Goal: Task Accomplishment & Management: Manage account settings

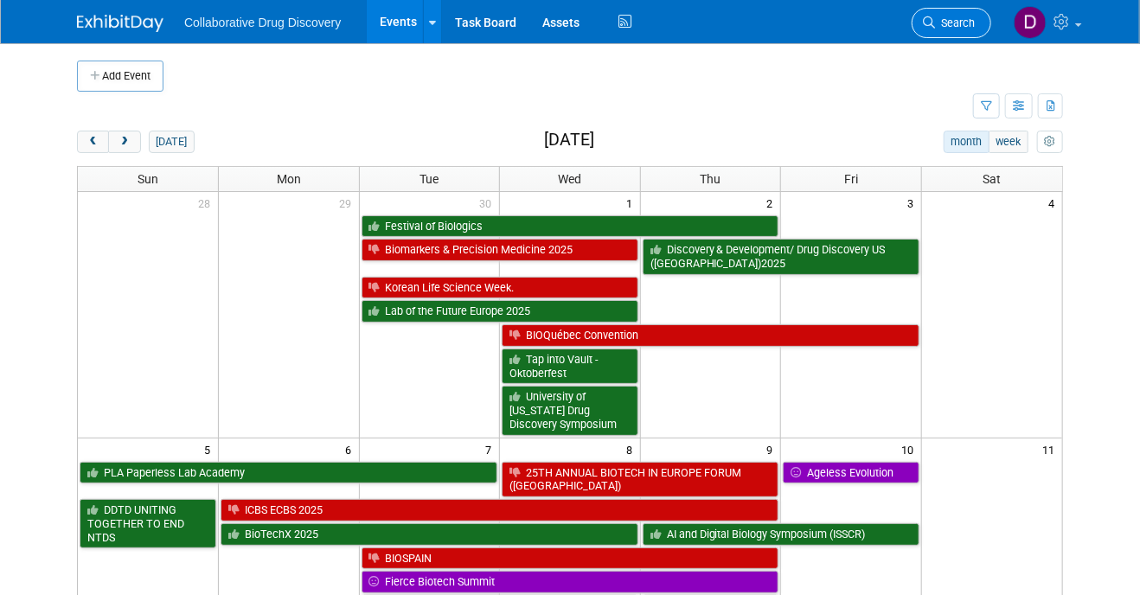
click at [925, 17] on icon at bounding box center [929, 22] width 12 height 12
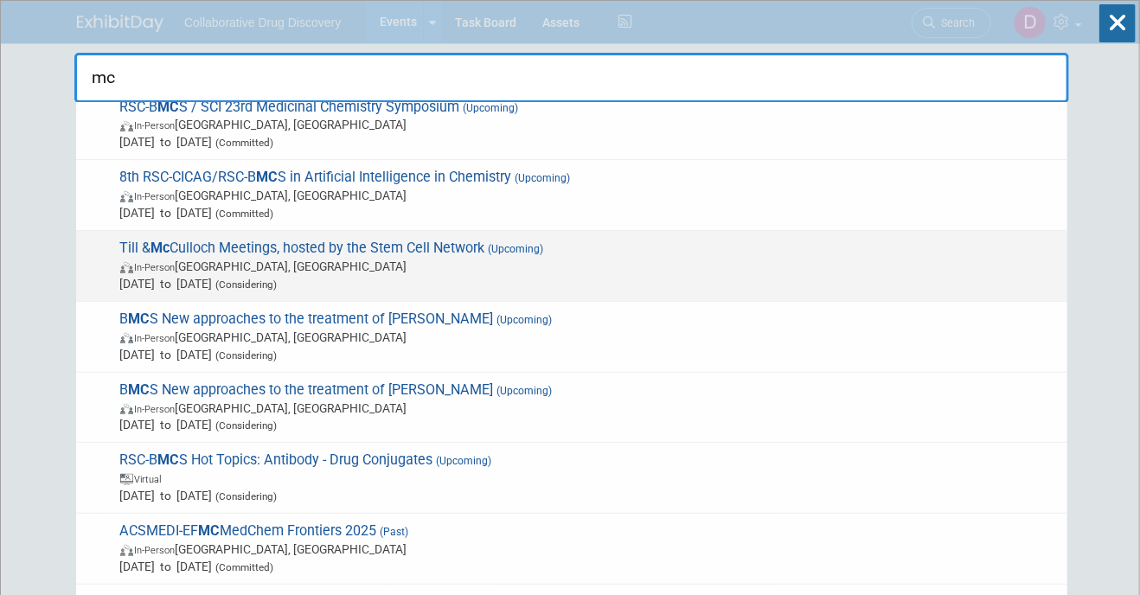
scroll to position [84, 0]
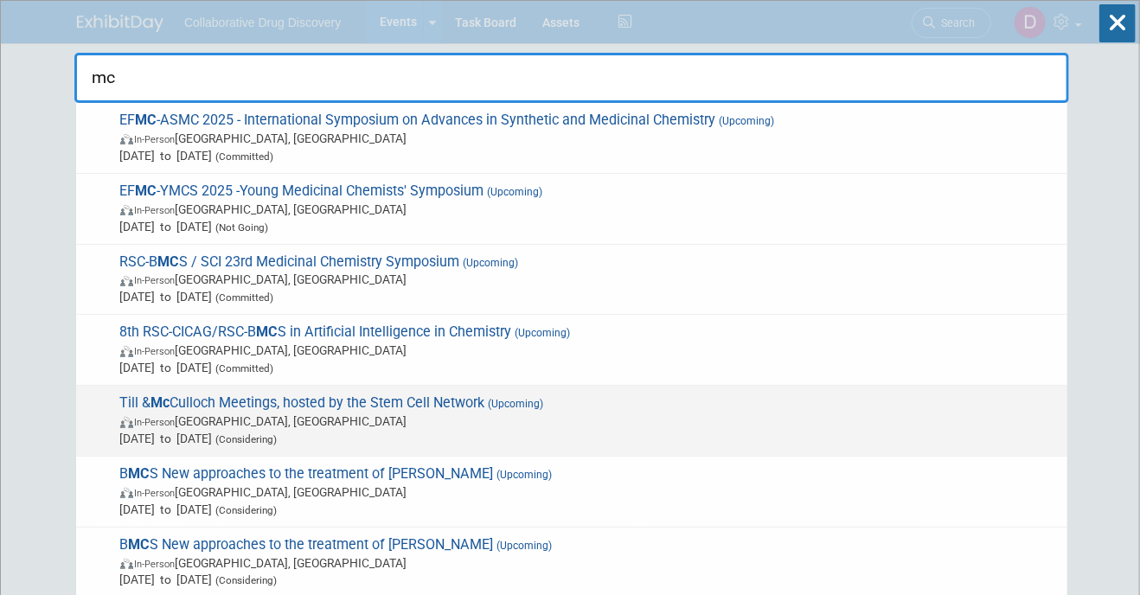
type input "mc"
click at [378, 424] on span "In-Person Ottawa, Canada" at bounding box center [589, 421] width 939 height 17
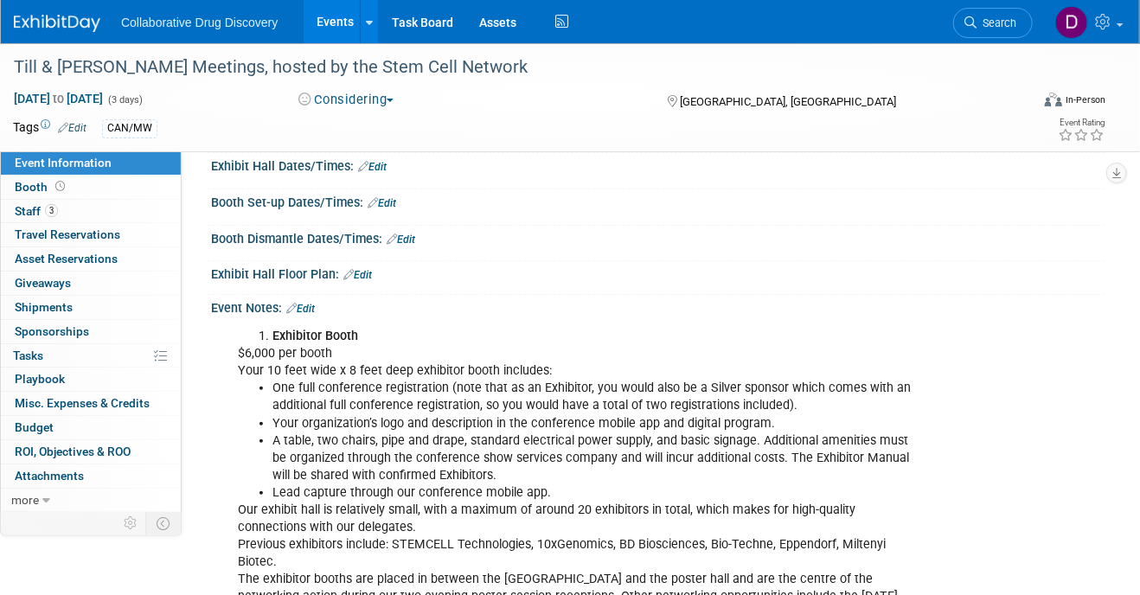
scroll to position [311, 0]
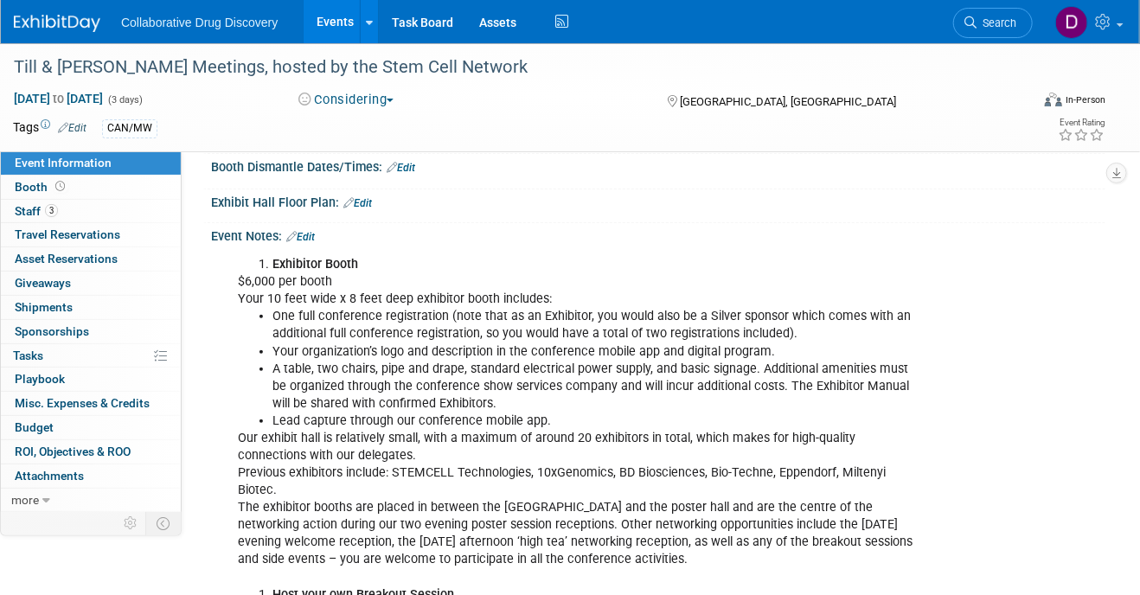
click at [307, 235] on link "Edit" at bounding box center [300, 237] width 29 height 12
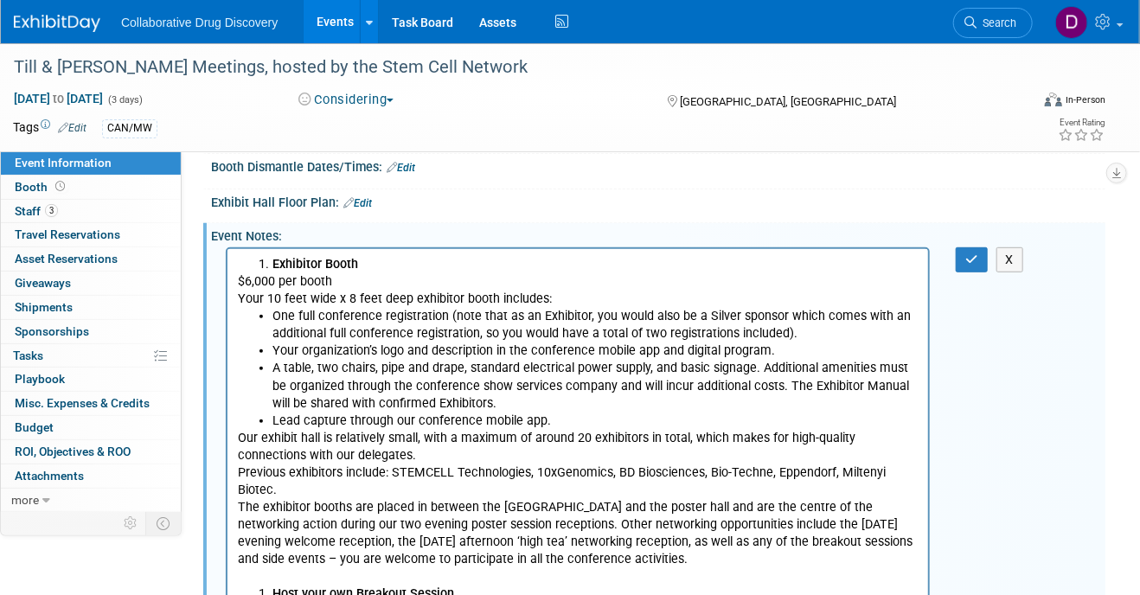
scroll to position [0, 0]
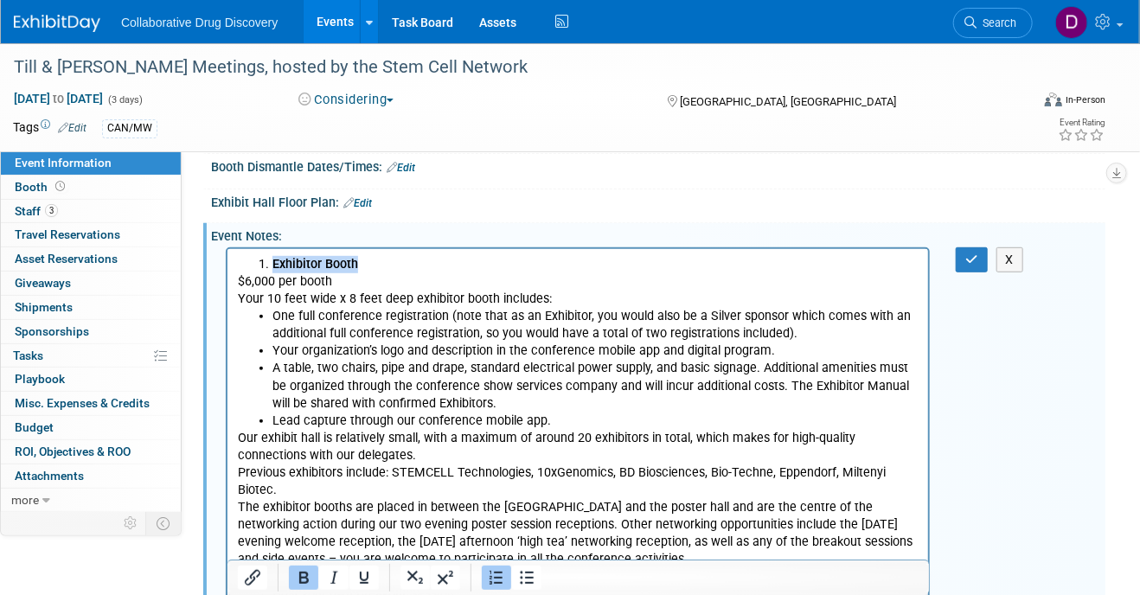
drag, startPoint x: 376, startPoint y: 266, endPoint x: 117, endPoint y: 250, distance: 260.0
click at [253, 260] on ol "Exhibitor Booth" at bounding box center [577, 263] width 681 height 17
click at [255, 265] on ol "Exhibitor Booth" at bounding box center [577, 263] width 681 height 17
click at [370, 268] on li "Exhibitor Booth" at bounding box center [595, 263] width 646 height 17
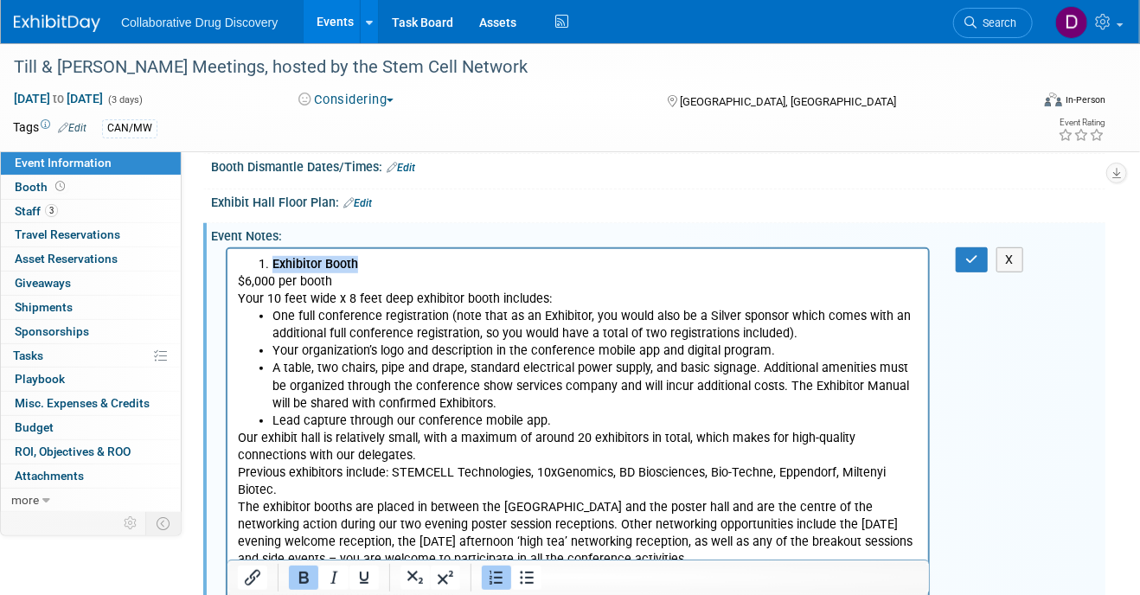
drag, startPoint x: 374, startPoint y: 264, endPoint x: 176, endPoint y: 253, distance: 197.6
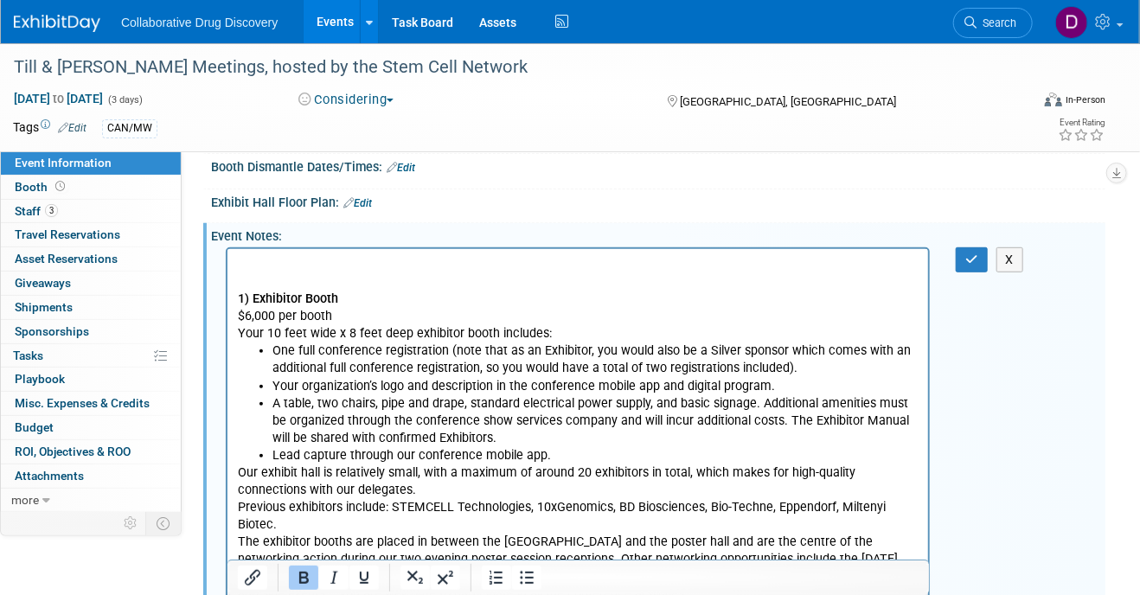
click at [256, 261] on p "Rich Text Area. Press ALT-0 for help." at bounding box center [577, 263] width 681 height 17
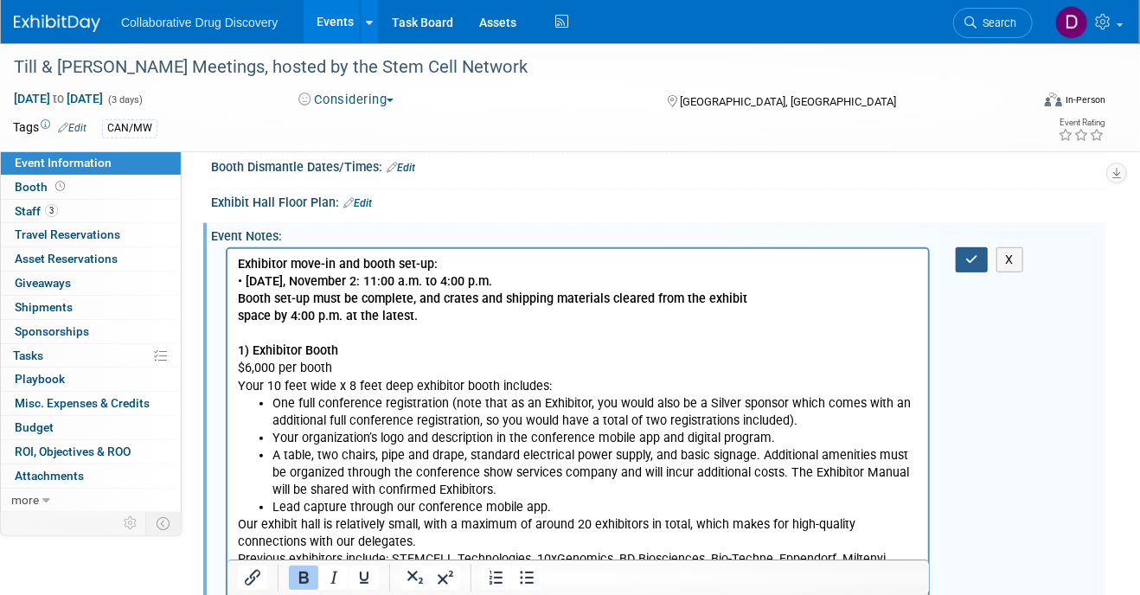
click at [969, 254] on icon "button" at bounding box center [972, 259] width 13 height 12
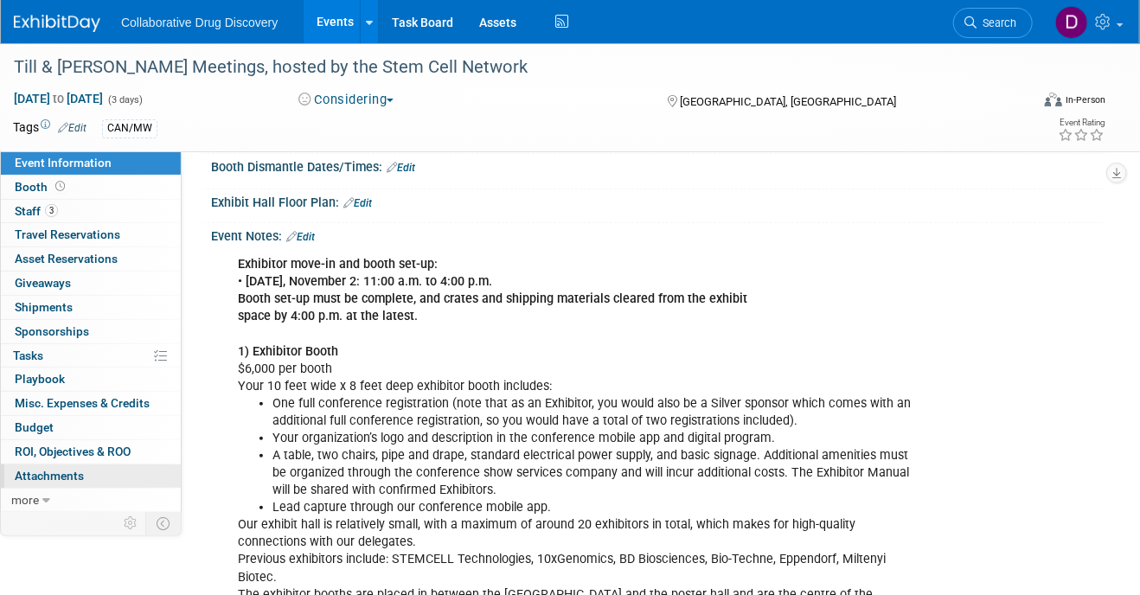
click at [67, 475] on span "Attachments 0" at bounding box center [49, 476] width 69 height 14
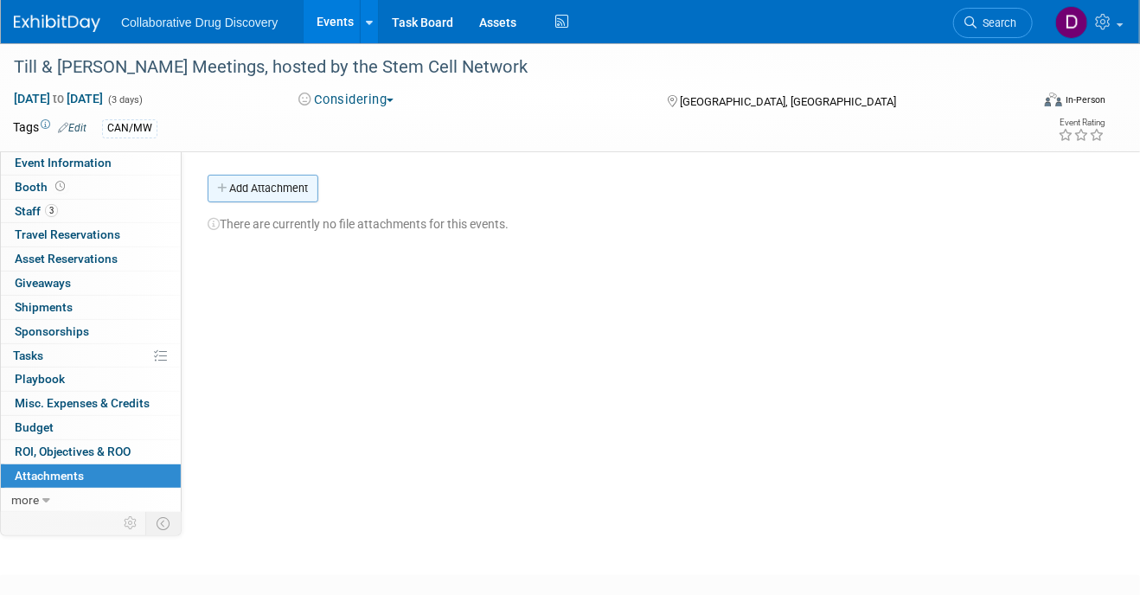
click at [277, 183] on button "Add Attachment" at bounding box center [263, 189] width 111 height 28
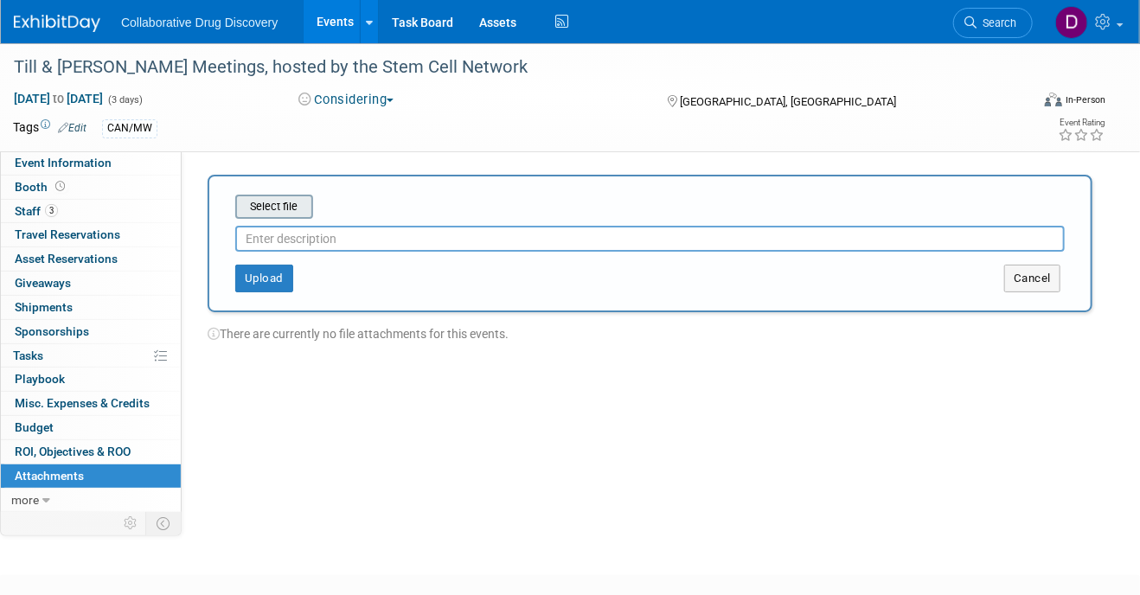
click at [288, 209] on input "file" at bounding box center [209, 206] width 206 height 21
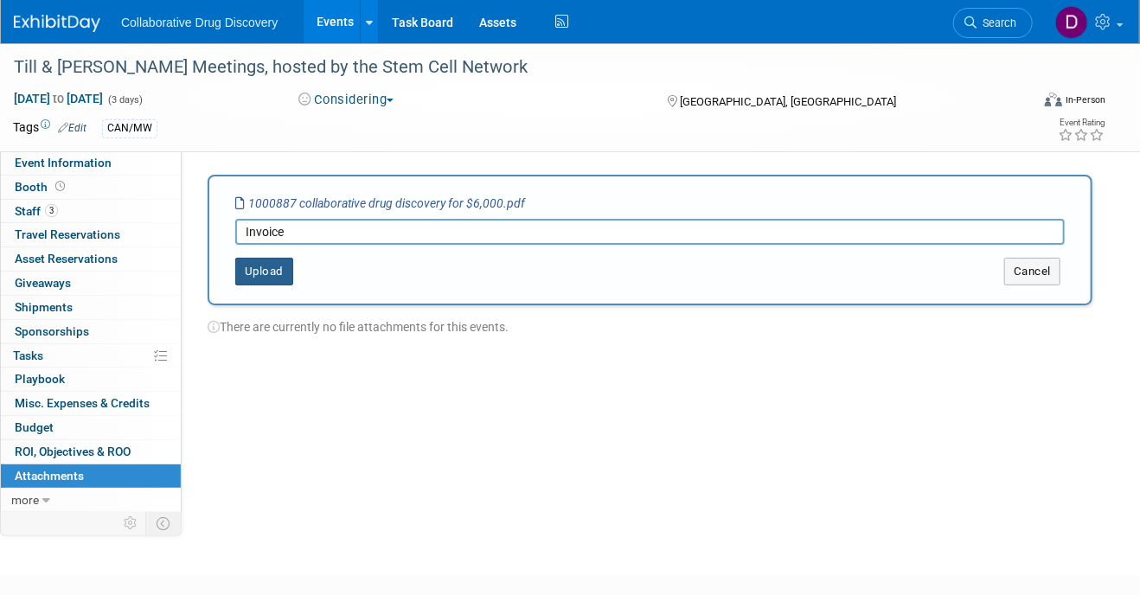
type input "Invoice"
click at [251, 275] on button "Upload" at bounding box center [264, 272] width 58 height 28
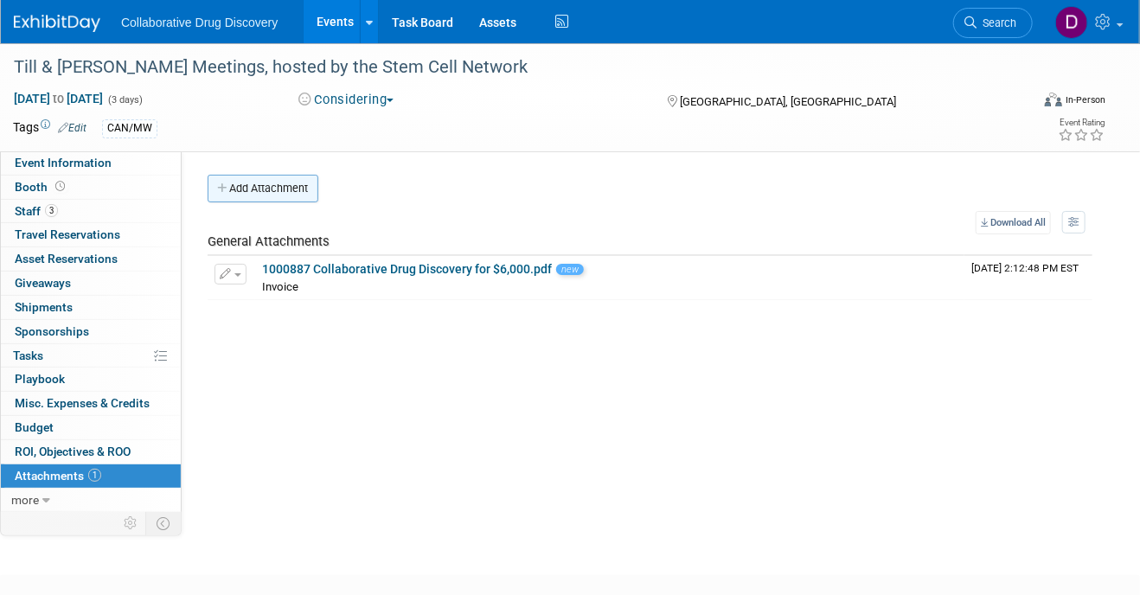
click at [276, 183] on button "Add Attachment" at bounding box center [263, 189] width 111 height 28
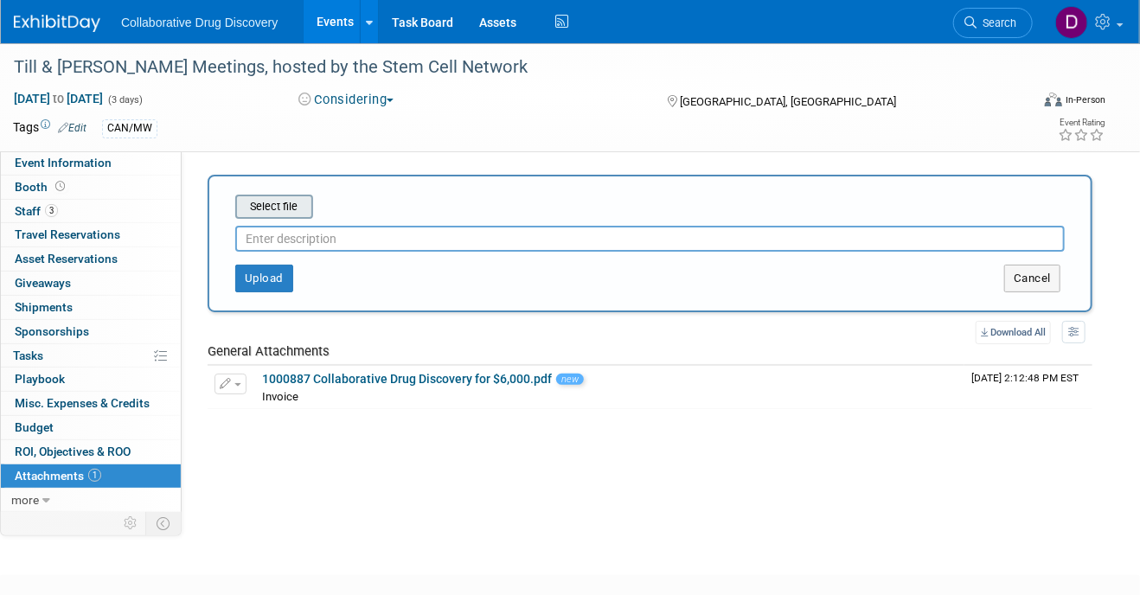
click at [287, 201] on input "file" at bounding box center [209, 206] width 206 height 21
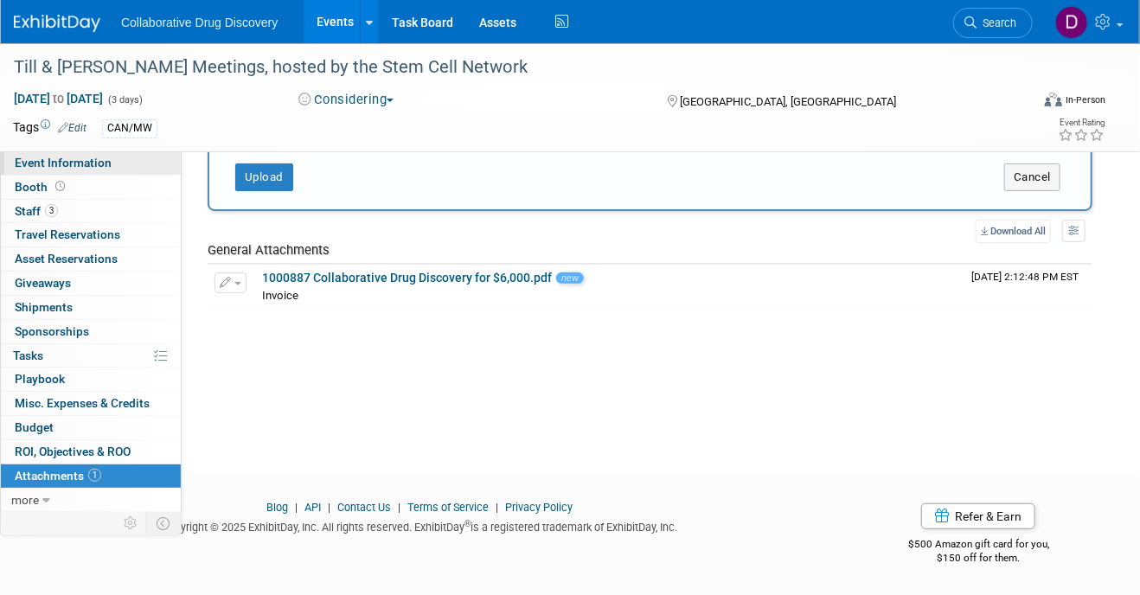
click at [35, 157] on span "Event Information" at bounding box center [63, 163] width 97 height 14
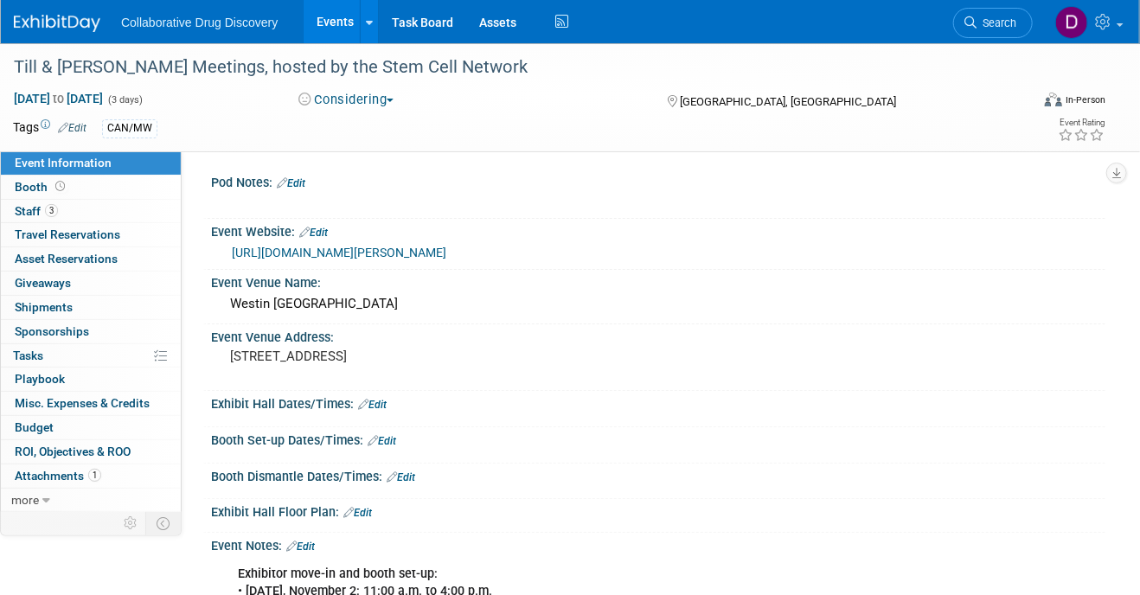
scroll to position [356, 0]
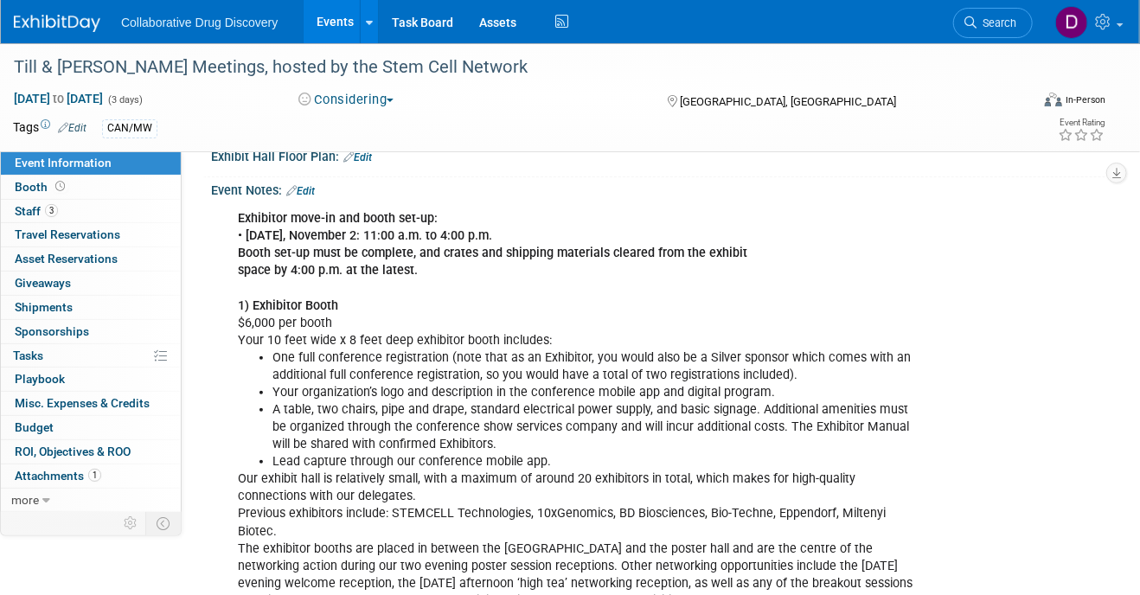
click at [305, 190] on link "Edit" at bounding box center [300, 191] width 29 height 12
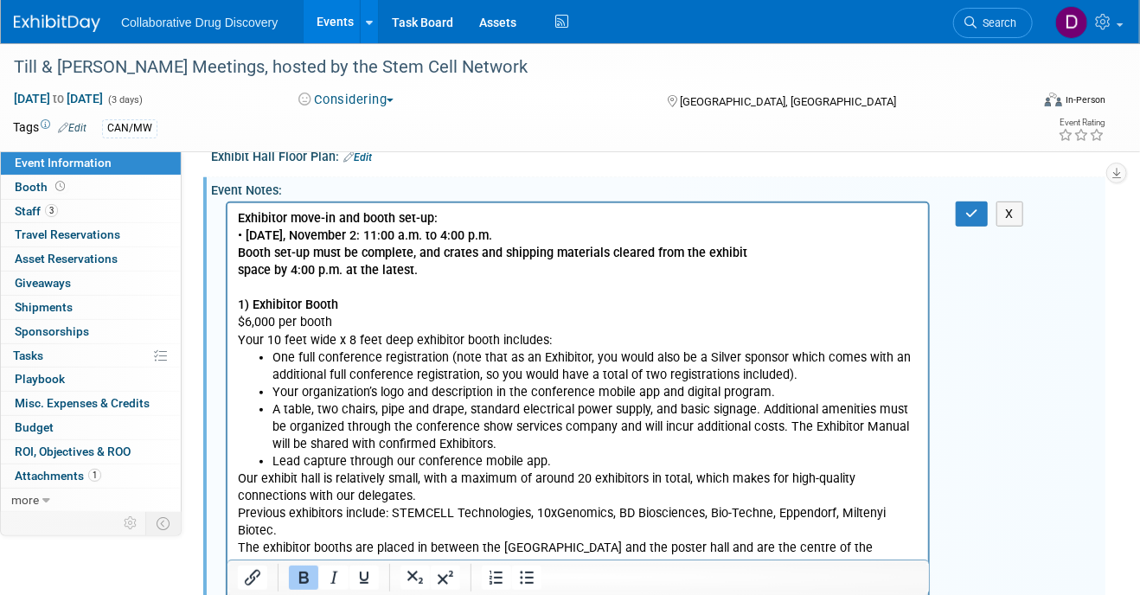
scroll to position [0, 0]
drag, startPoint x: 313, startPoint y: 294, endPoint x: 200, endPoint y: 295, distance: 113.3
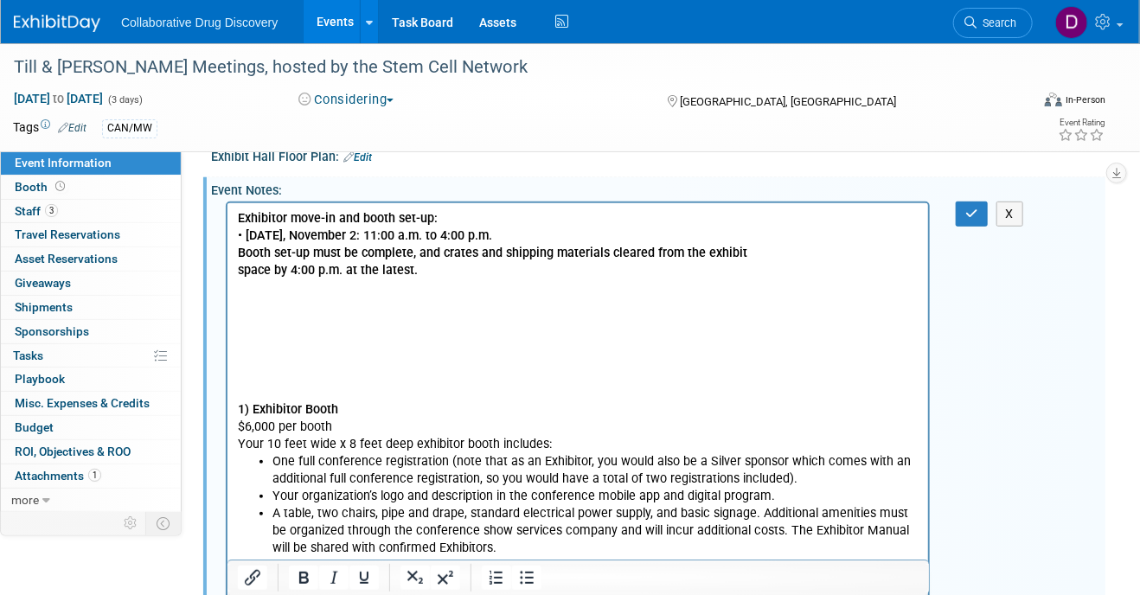
click at [247, 296] on p "Rich Text Area. Press ALT-0 for help." at bounding box center [577, 304] width 681 height 17
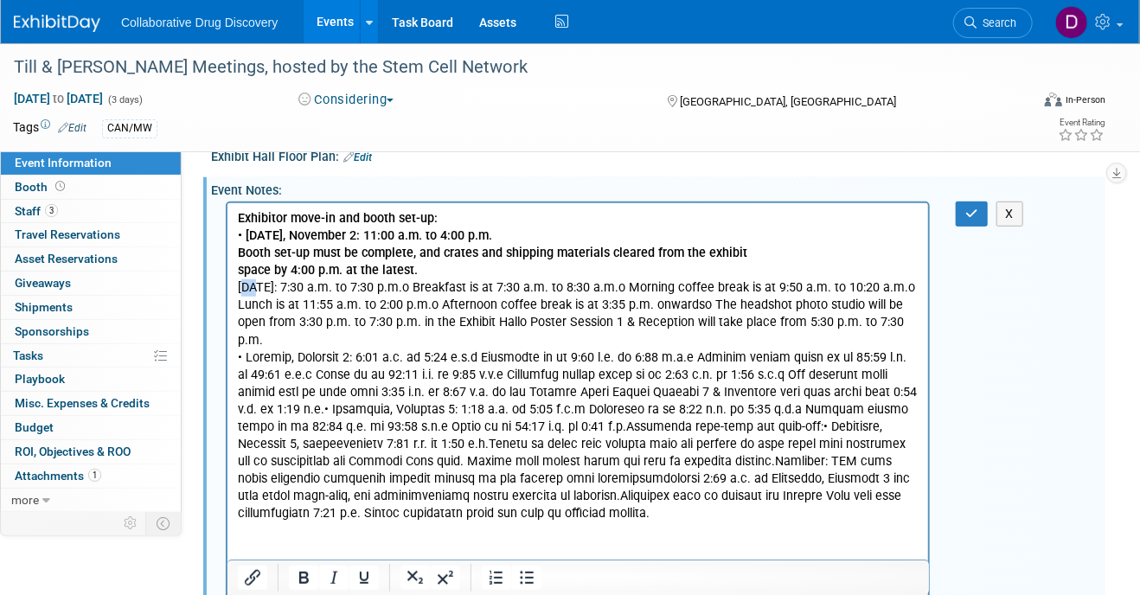
drag, startPoint x: 228, startPoint y: 281, endPoint x: 207, endPoint y: 281, distance: 20.8
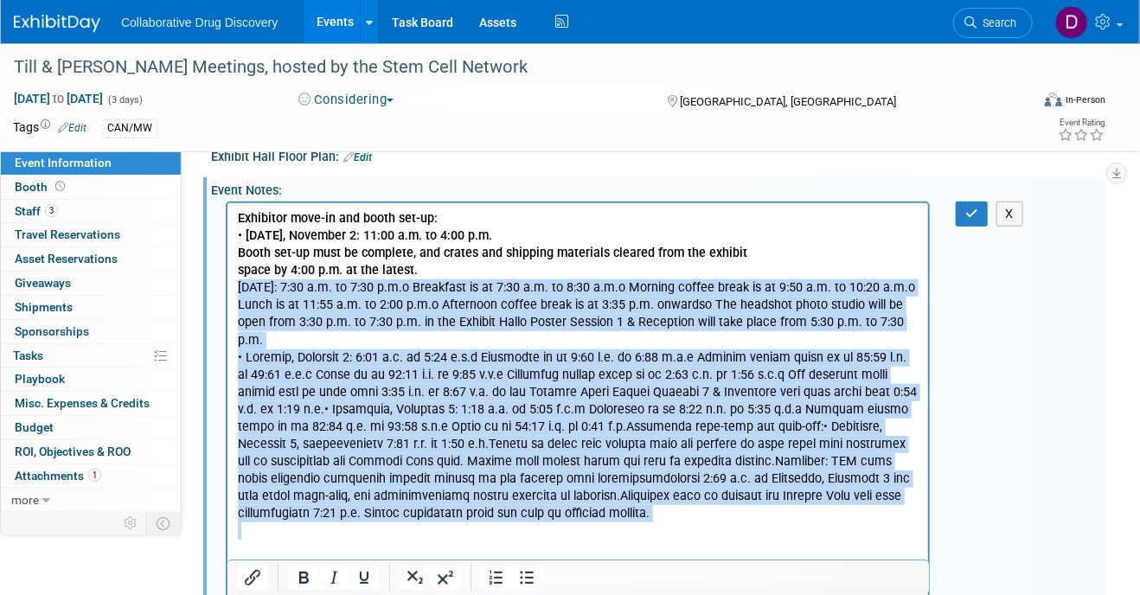
drag, startPoint x: 236, startPoint y: 288, endPoint x: 783, endPoint y: 524, distance: 595.6
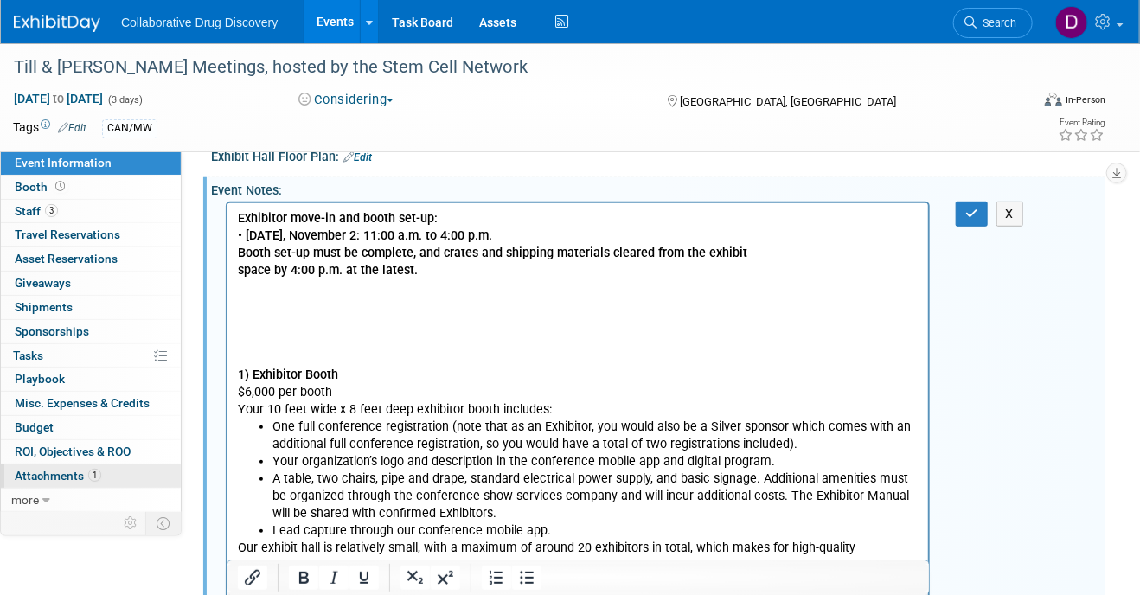
click at [54, 473] on span "Attachments 1" at bounding box center [58, 476] width 87 height 14
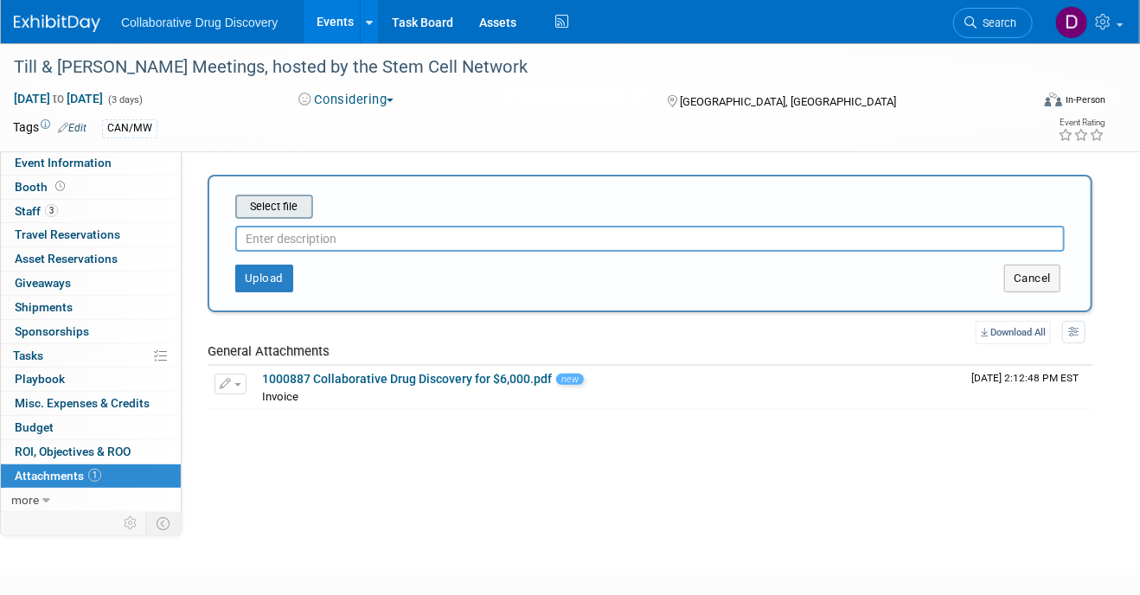
click at [293, 205] on input "file" at bounding box center [209, 206] width 206 height 21
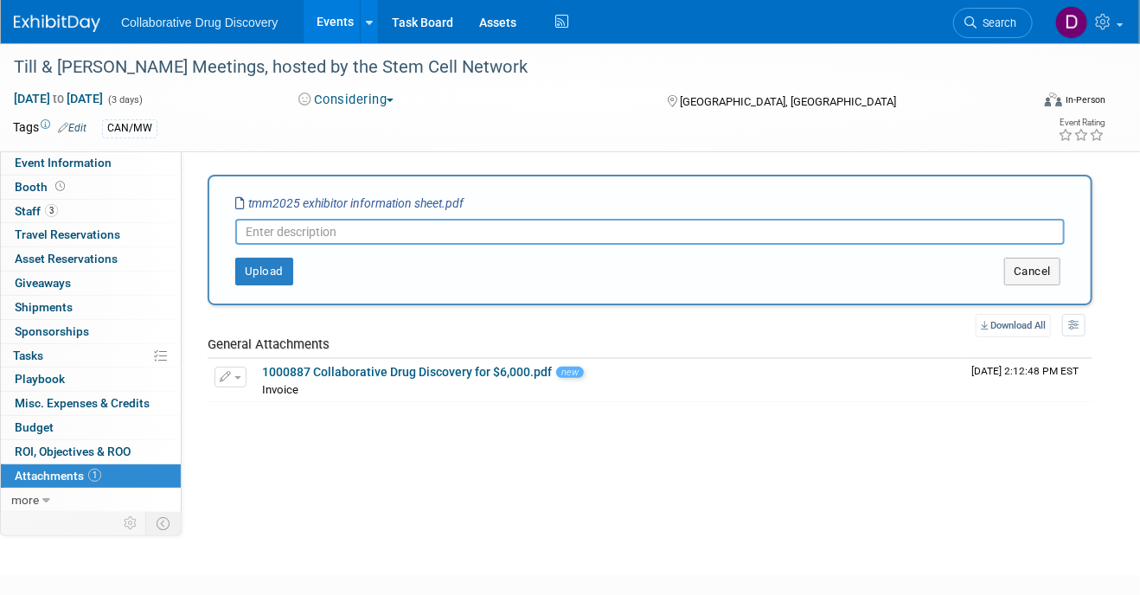
type input "A"
click at [312, 231] on input "Move in/out, agenda," at bounding box center [650, 232] width 830 height 26
type input "Move in/out times , agenda,"
click at [268, 266] on button "Upload" at bounding box center [264, 272] width 58 height 28
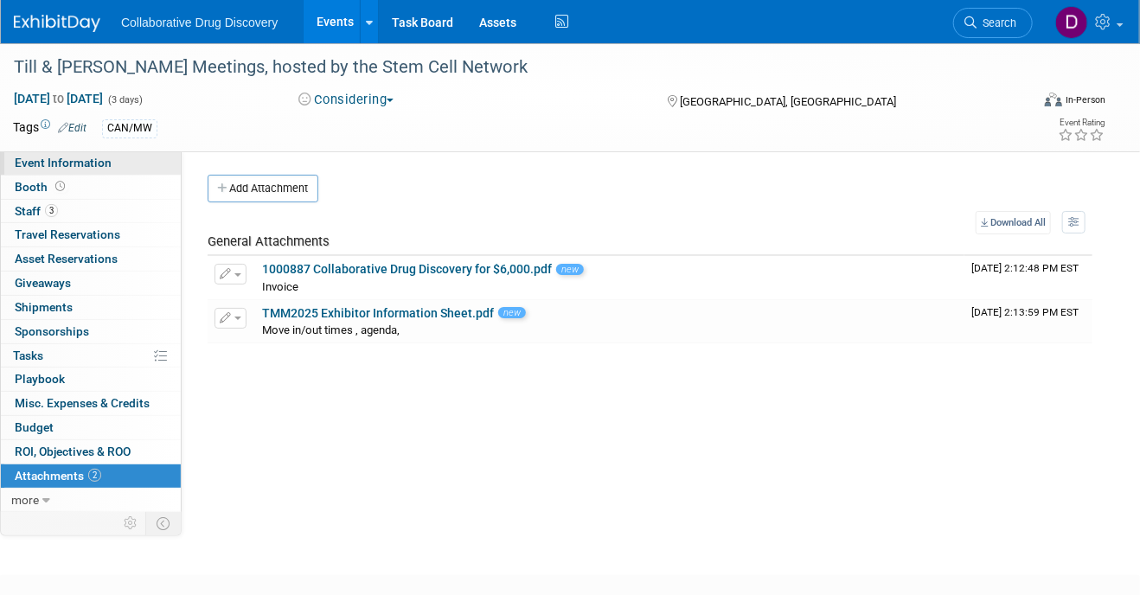
click at [100, 166] on span "Event Information" at bounding box center [63, 163] width 97 height 14
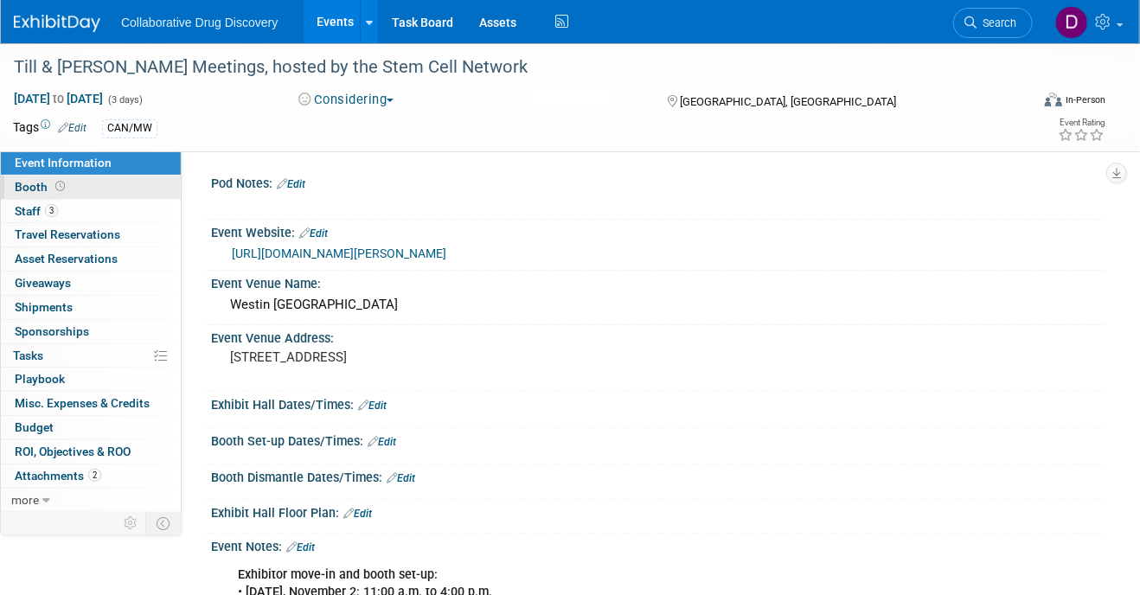
click at [77, 185] on link "Booth" at bounding box center [91, 187] width 180 height 23
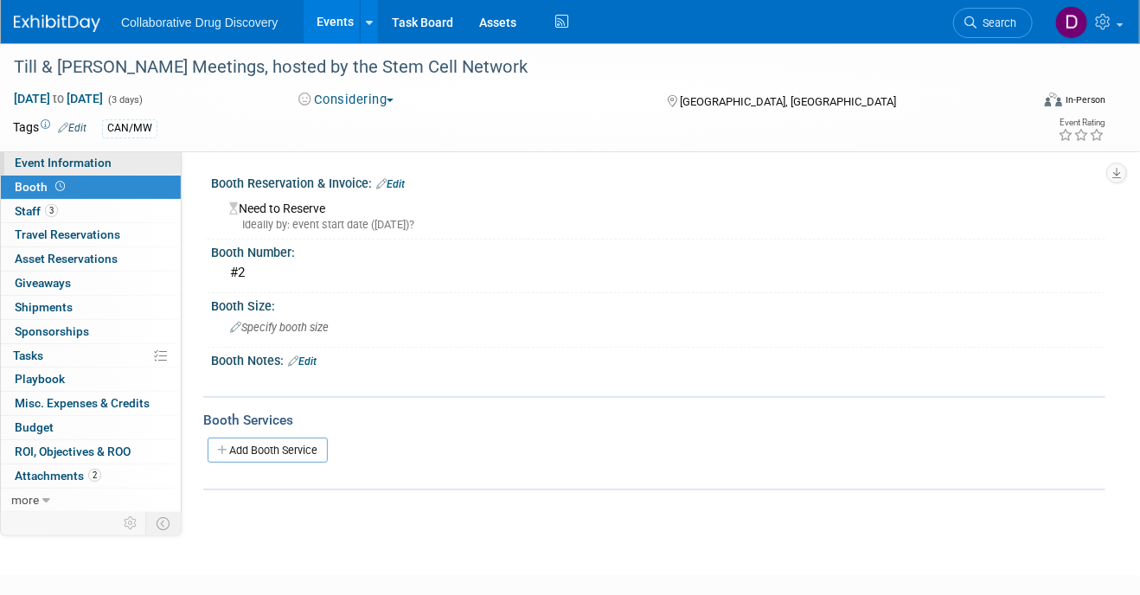
click at [76, 159] on span "Event Information" at bounding box center [63, 163] width 97 height 14
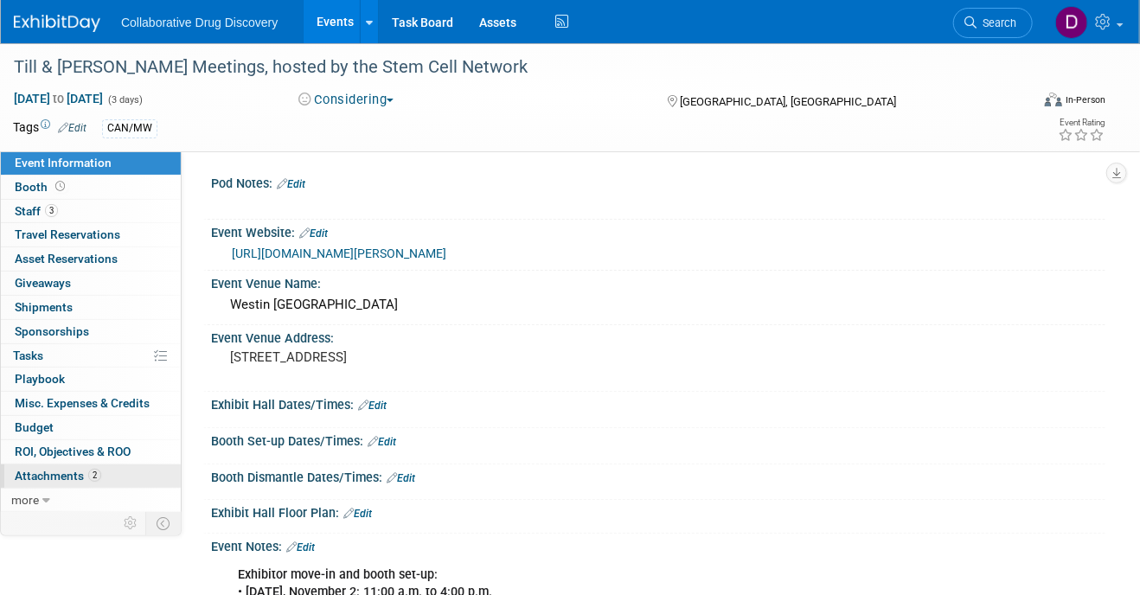
click at [89, 481] on link "2 Attachments 2" at bounding box center [91, 476] width 180 height 23
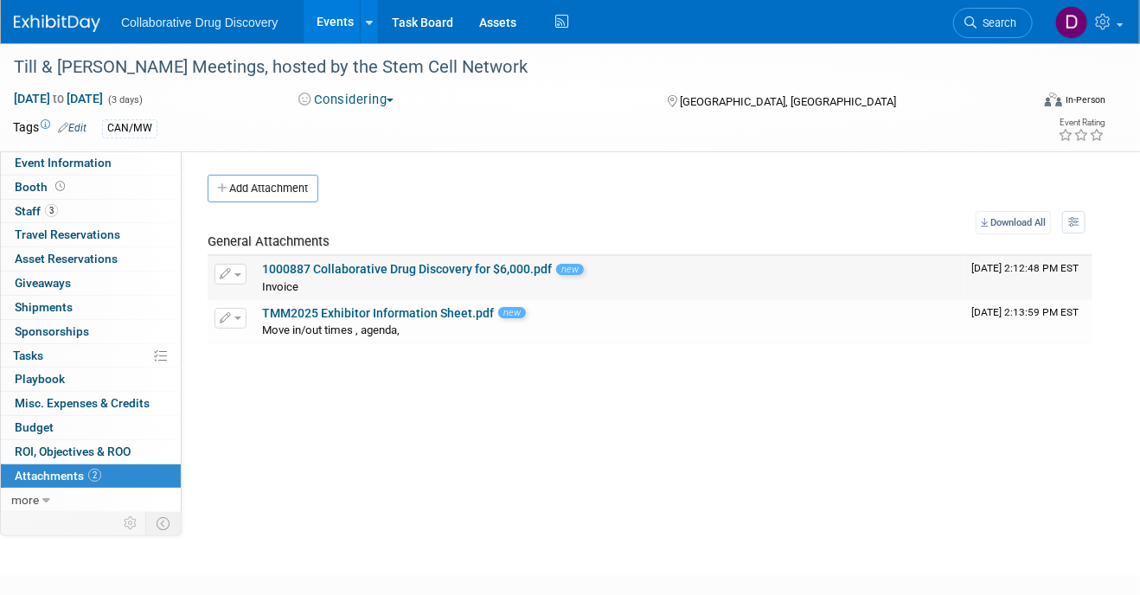
click at [421, 268] on link "1000887 Collaborative Drug Discovery for $6,000.pdf" at bounding box center [407, 269] width 290 height 14
click at [328, 316] on link "TMM2025 Exhibitor Information Sheet.pdf" at bounding box center [378, 313] width 232 height 14
click at [78, 165] on span "Event Information" at bounding box center [63, 163] width 97 height 14
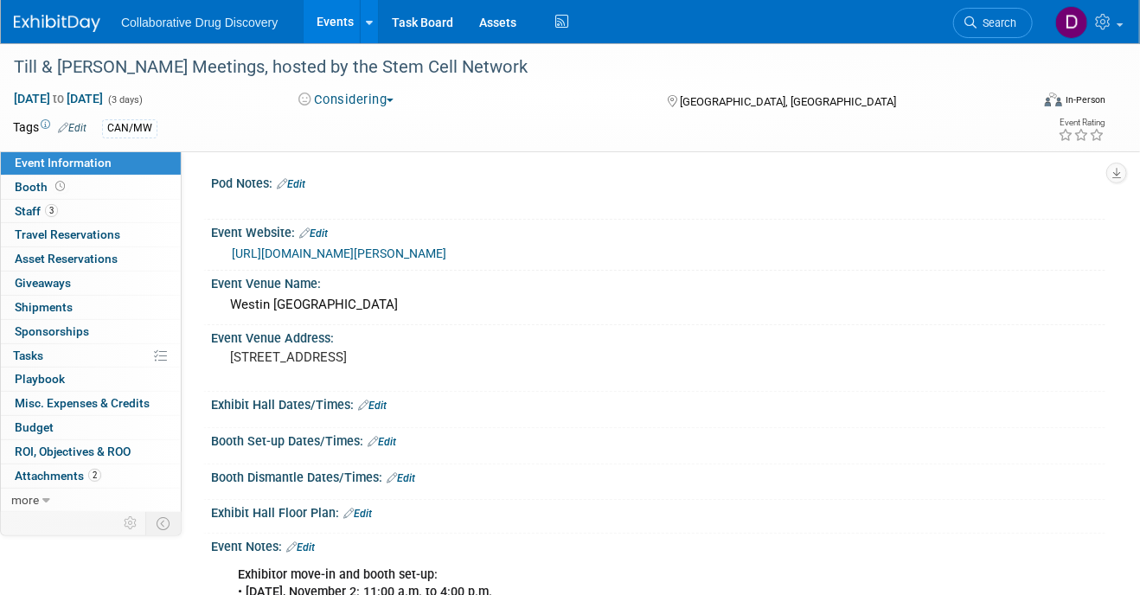
scroll to position [17, 0]
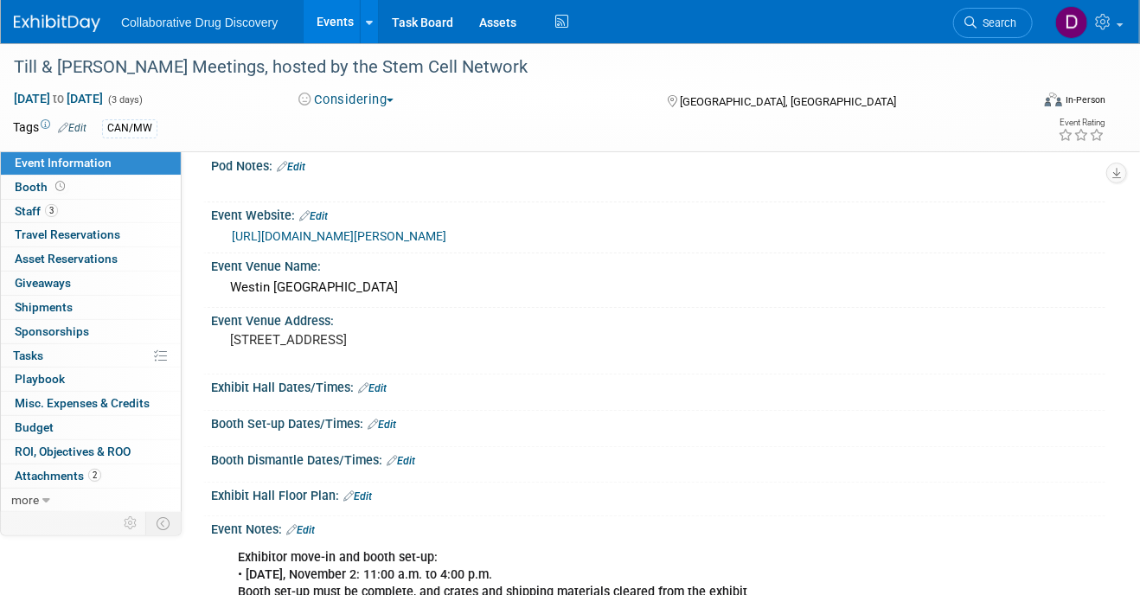
click at [387, 420] on link "Edit" at bounding box center [382, 425] width 29 height 12
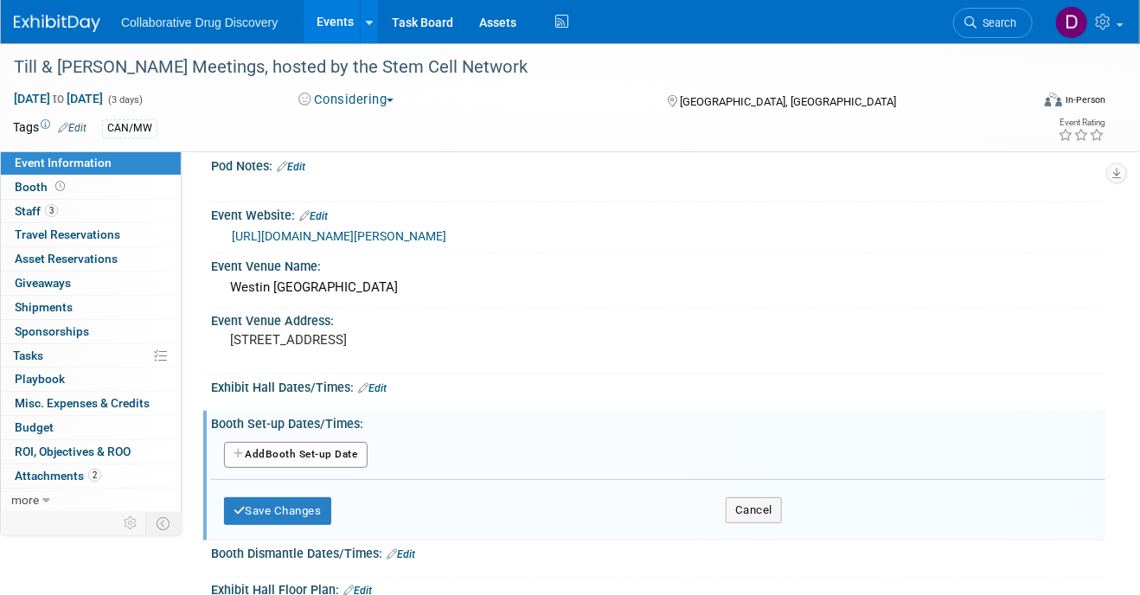
click at [307, 465] on button "Add Another Booth Set-up Date" at bounding box center [296, 455] width 144 height 26
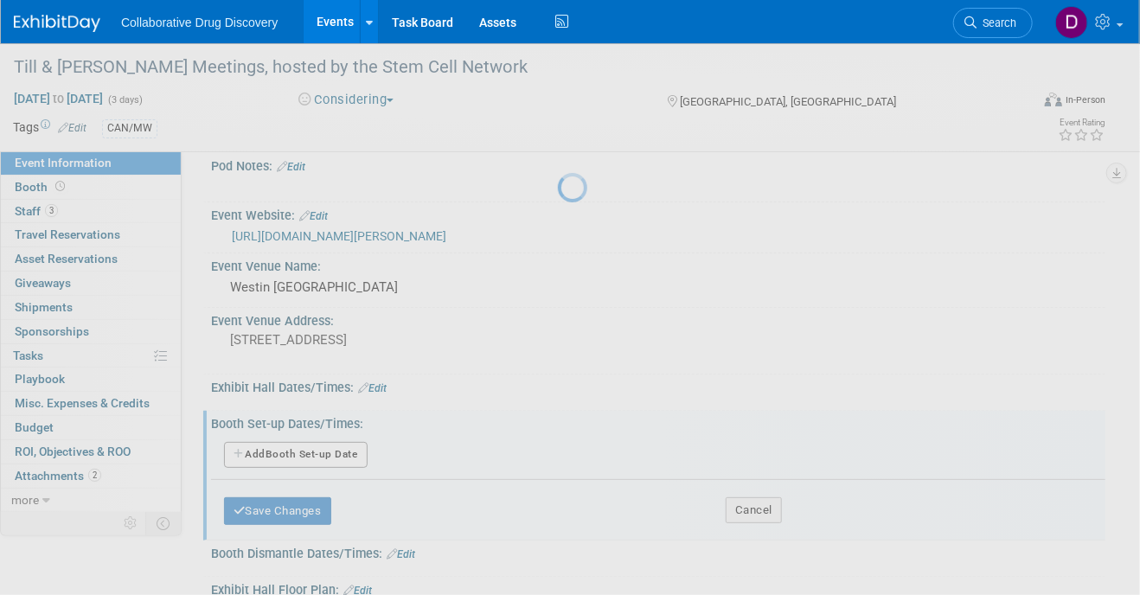
select select "10"
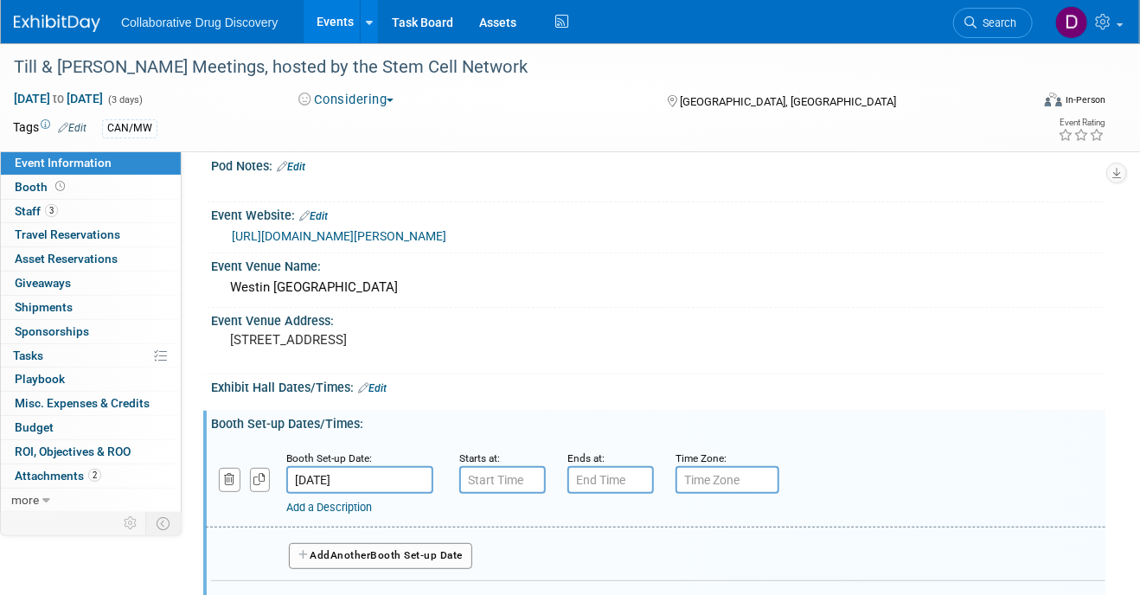
click at [346, 474] on input "[DATE]" at bounding box center [359, 480] width 147 height 28
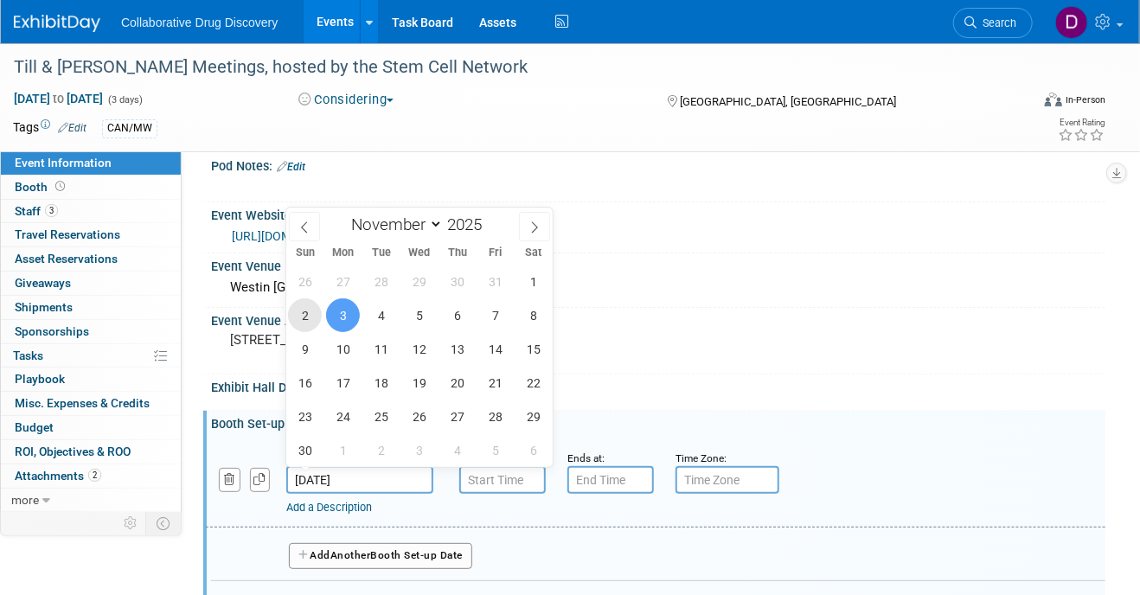
click at [299, 323] on span "2" at bounding box center [305, 315] width 34 height 34
type input "[DATE]"
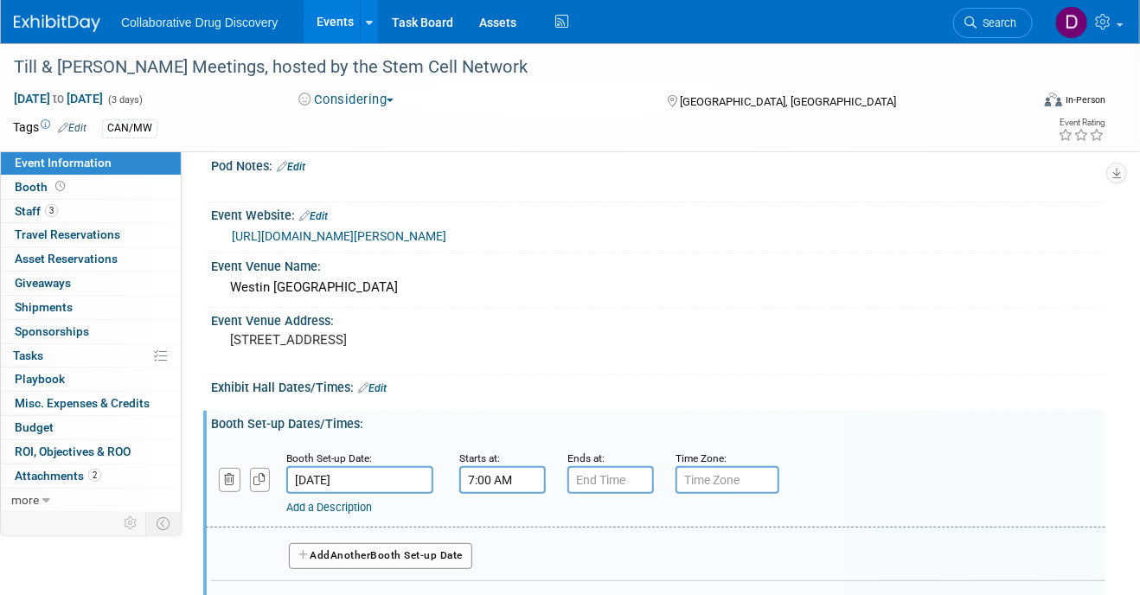
click at [487, 480] on input "7:00 AM" at bounding box center [502, 480] width 87 height 28
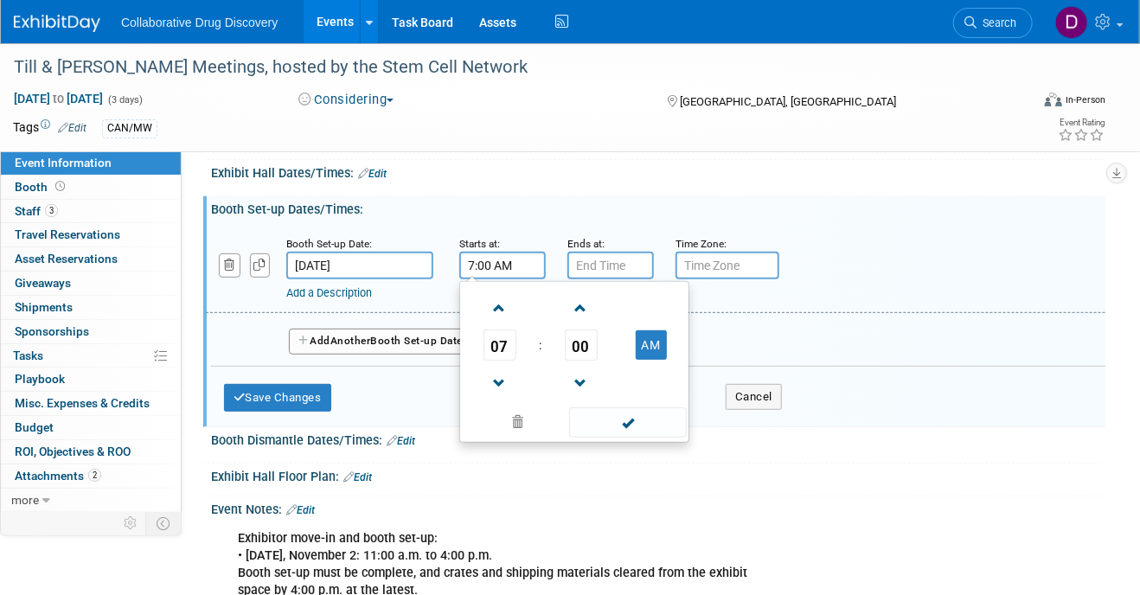
scroll to position [223, 0]
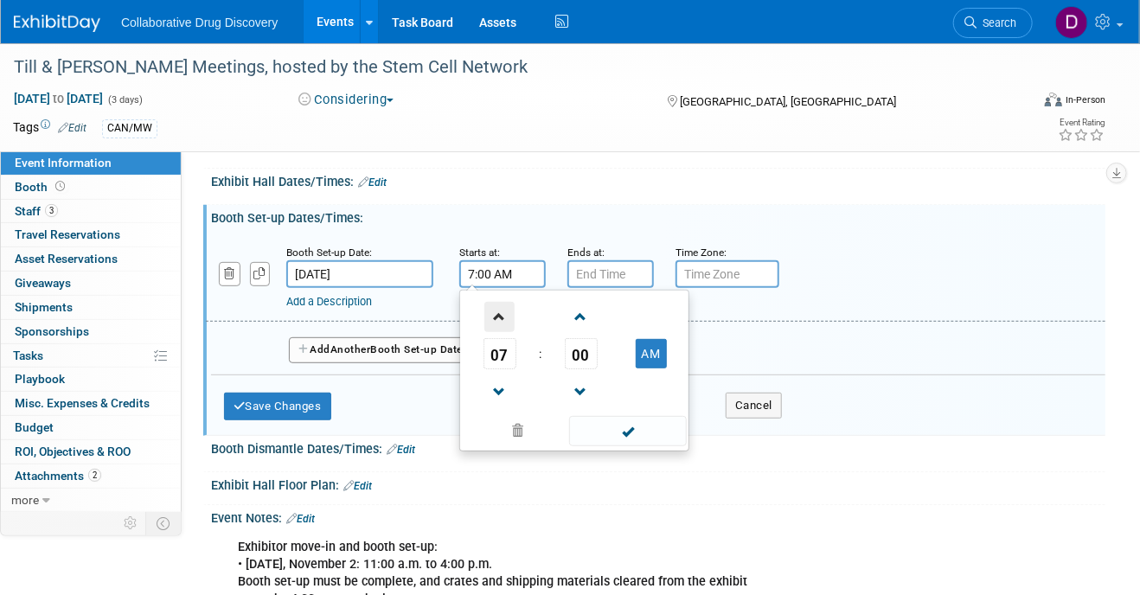
click at [500, 313] on span at bounding box center [499, 317] width 30 height 30
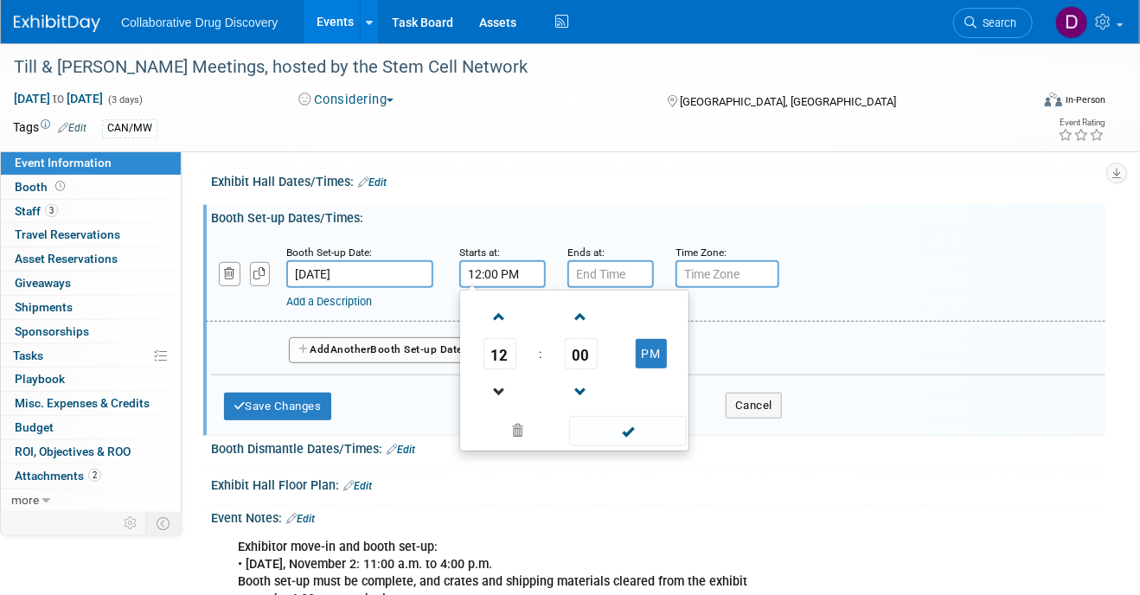
click at [500, 372] on link at bounding box center [500, 391] width 33 height 44
type input "11:00 AM"
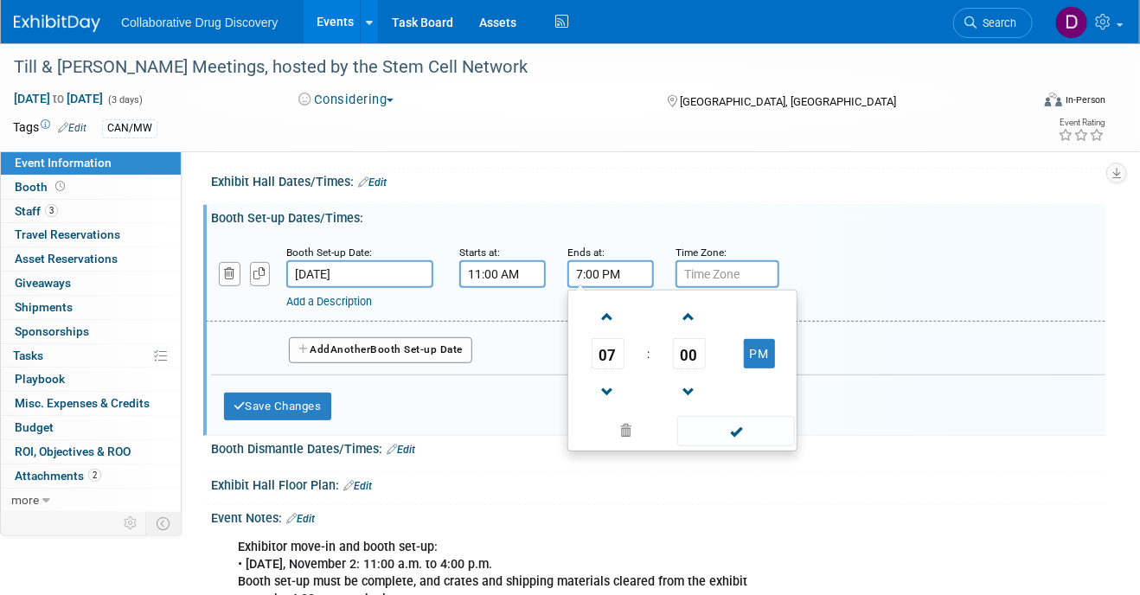
click at [613, 279] on input "7:00 PM" at bounding box center [611, 274] width 87 height 28
click at [605, 356] on span "07" at bounding box center [608, 353] width 33 height 31
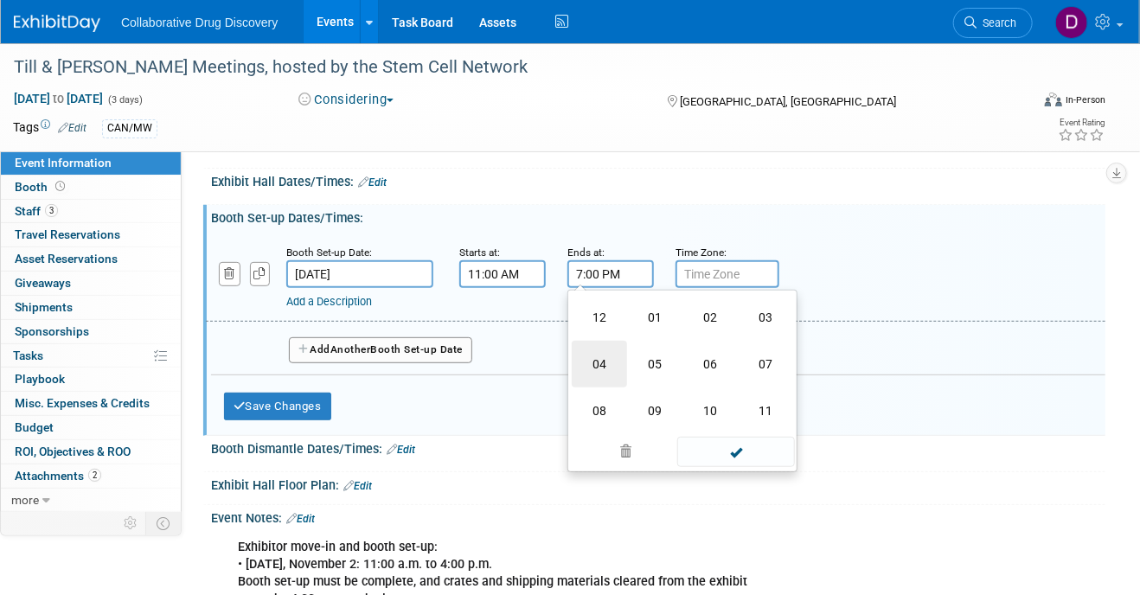
click at [604, 358] on td "04" at bounding box center [599, 364] width 55 height 47
type input "4:00 PM"
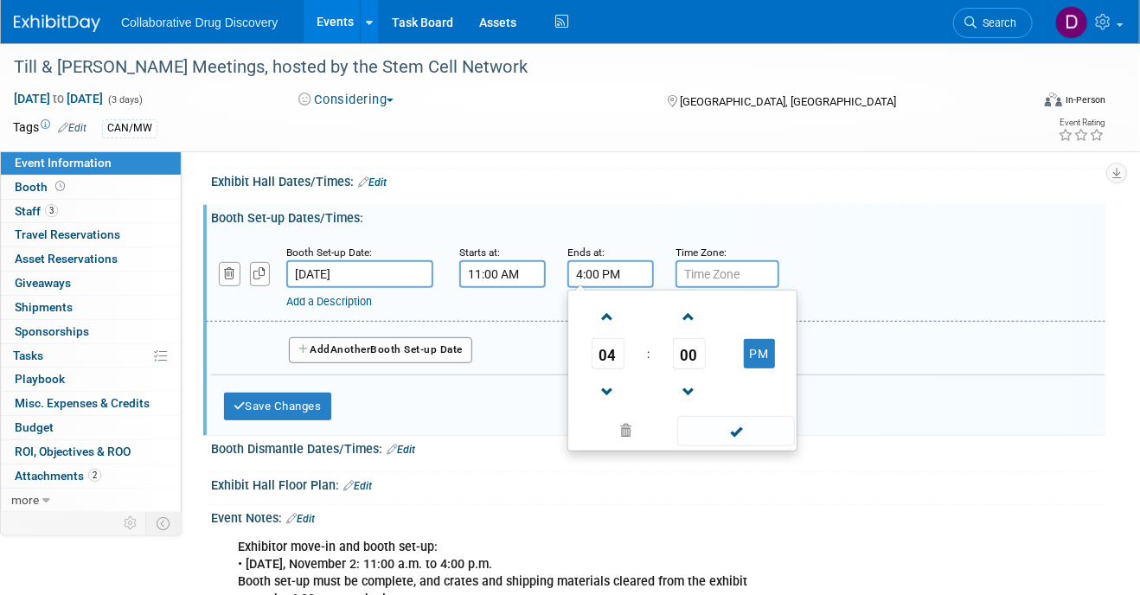
click at [869, 285] on div "Add a Description Description:" at bounding box center [656, 276] width 926 height 67
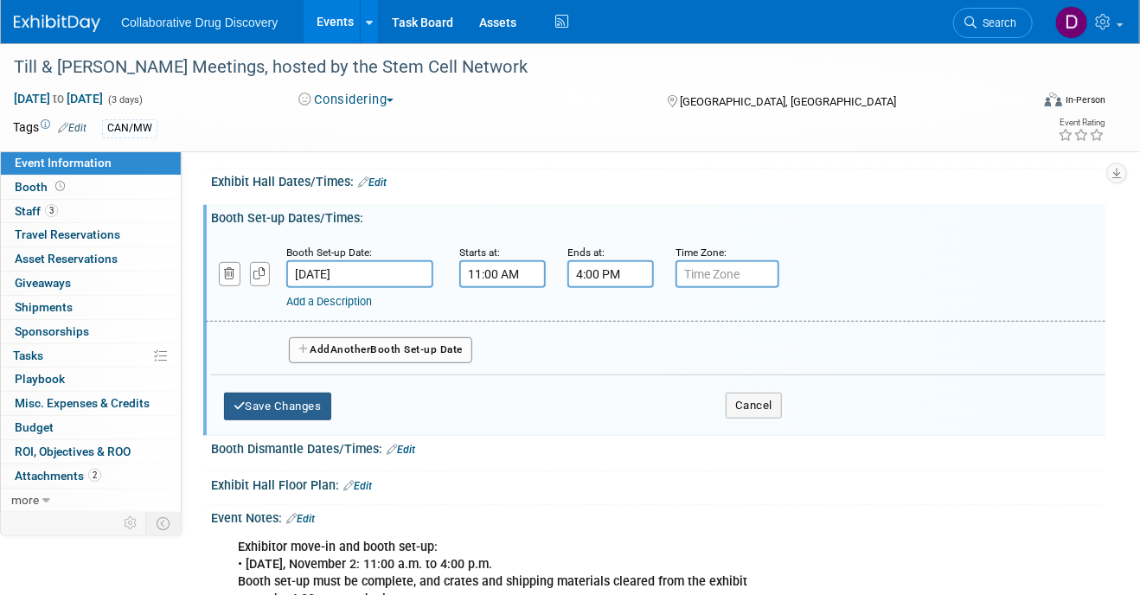
click at [273, 403] on button "Save Changes" at bounding box center [277, 407] width 107 height 28
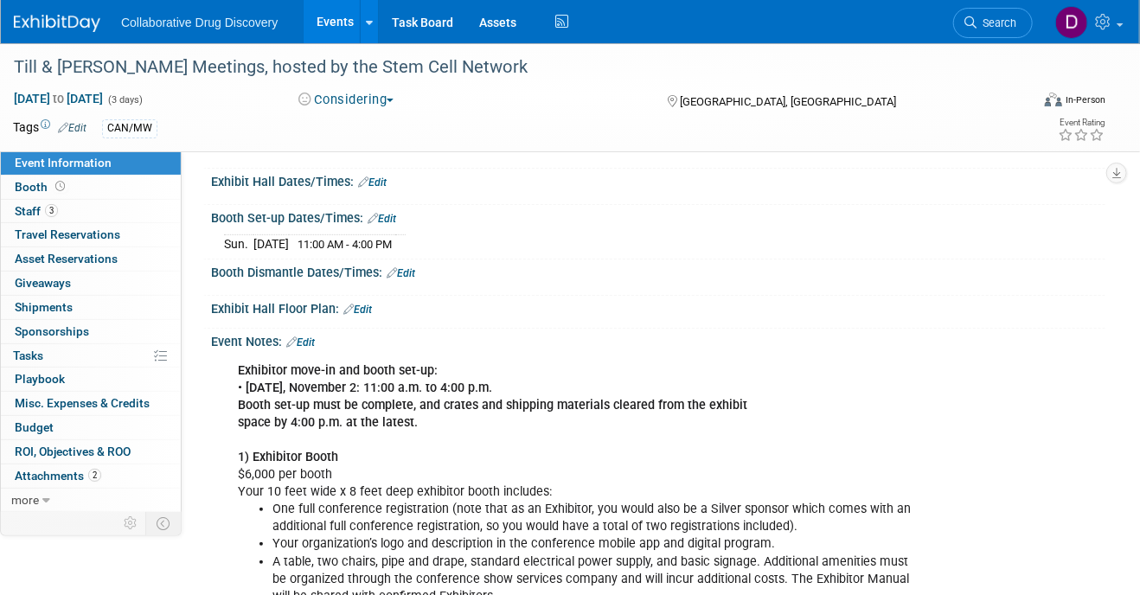
click at [405, 268] on link "Edit" at bounding box center [401, 273] width 29 height 12
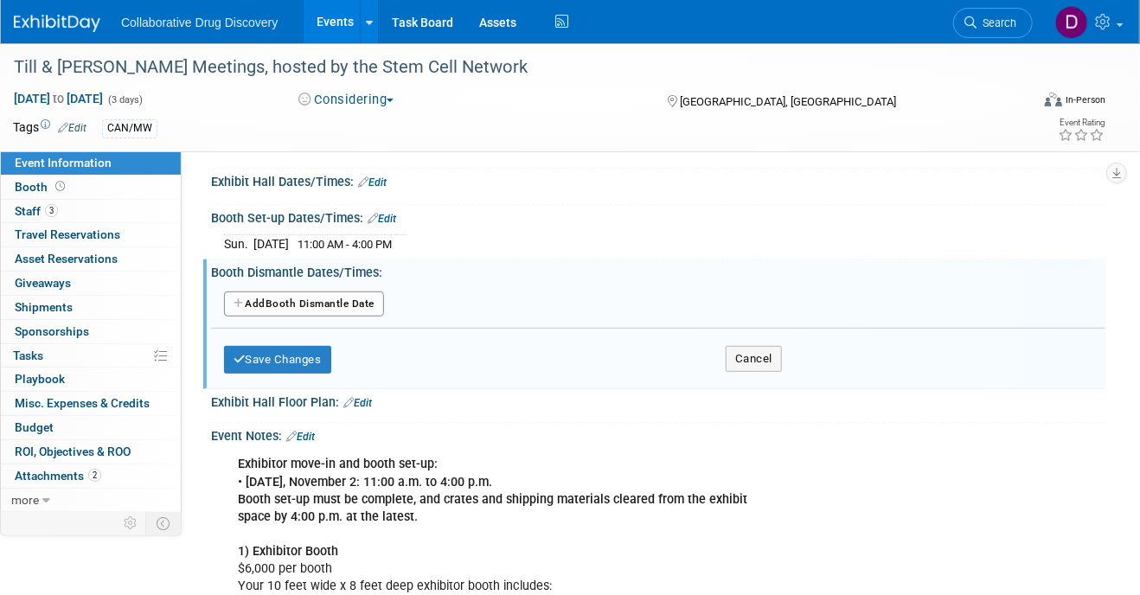
click at [277, 294] on button "Add Another Booth Dismantle Date" at bounding box center [304, 305] width 160 height 26
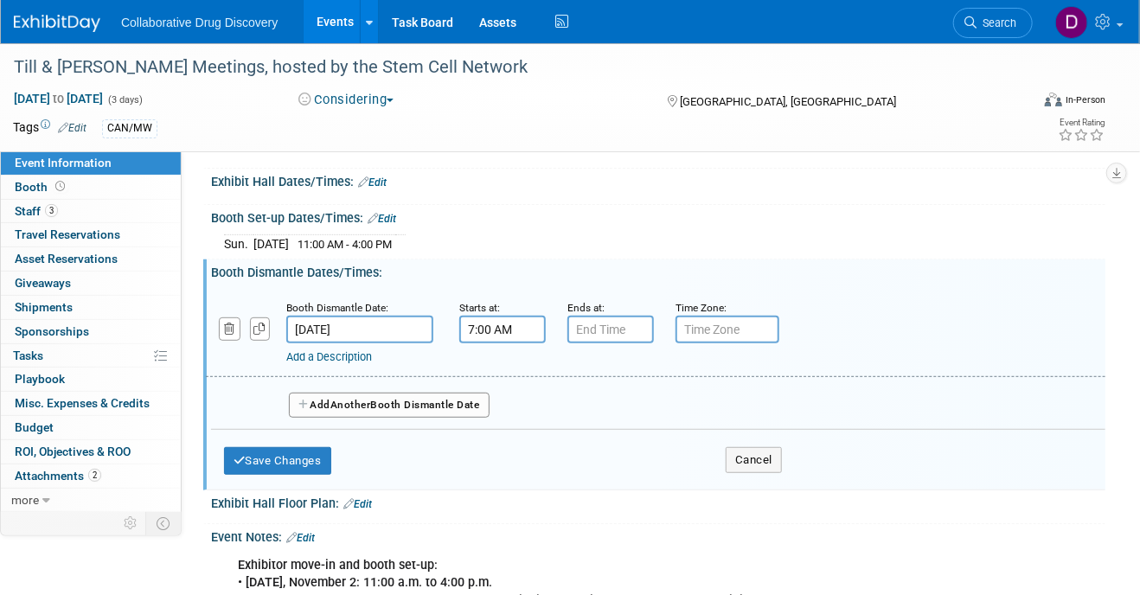
click at [483, 324] on input "7:00 AM" at bounding box center [502, 330] width 87 height 28
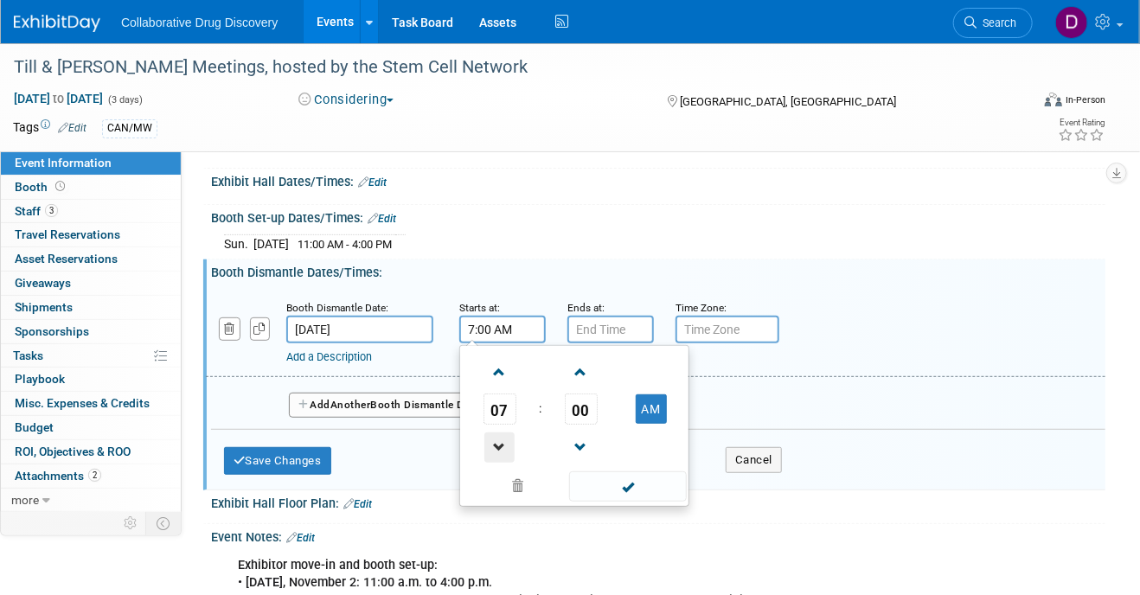
click at [504, 448] on span at bounding box center [499, 448] width 30 height 30
click at [504, 446] on span at bounding box center [499, 448] width 30 height 30
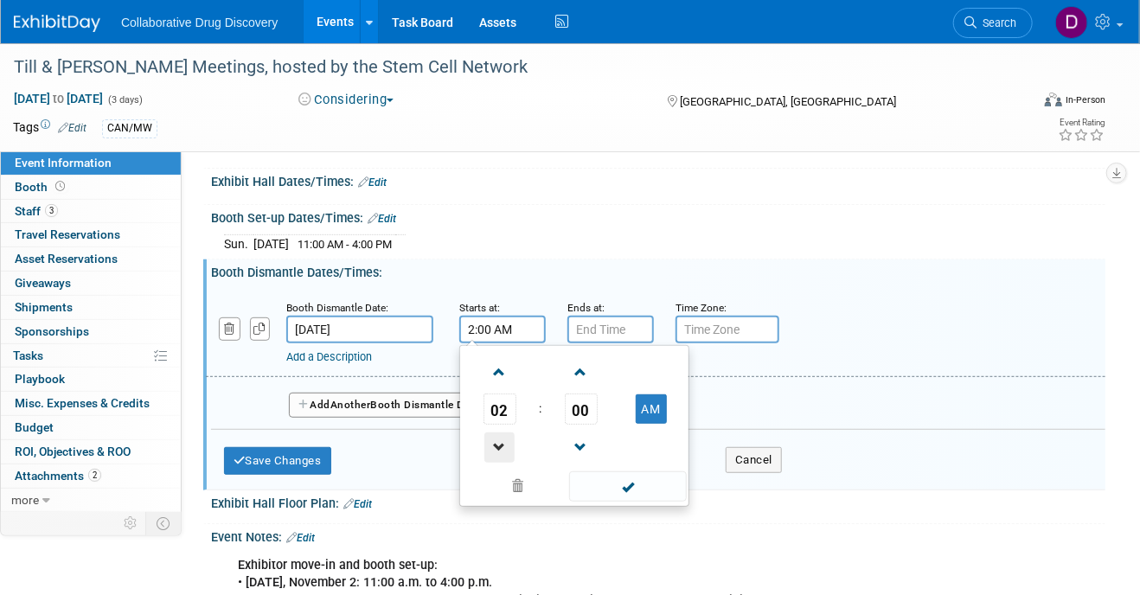
click at [504, 446] on span at bounding box center [499, 448] width 30 height 30
click at [658, 408] on button "AM" at bounding box center [651, 409] width 31 height 29
type input "1:00 PM"
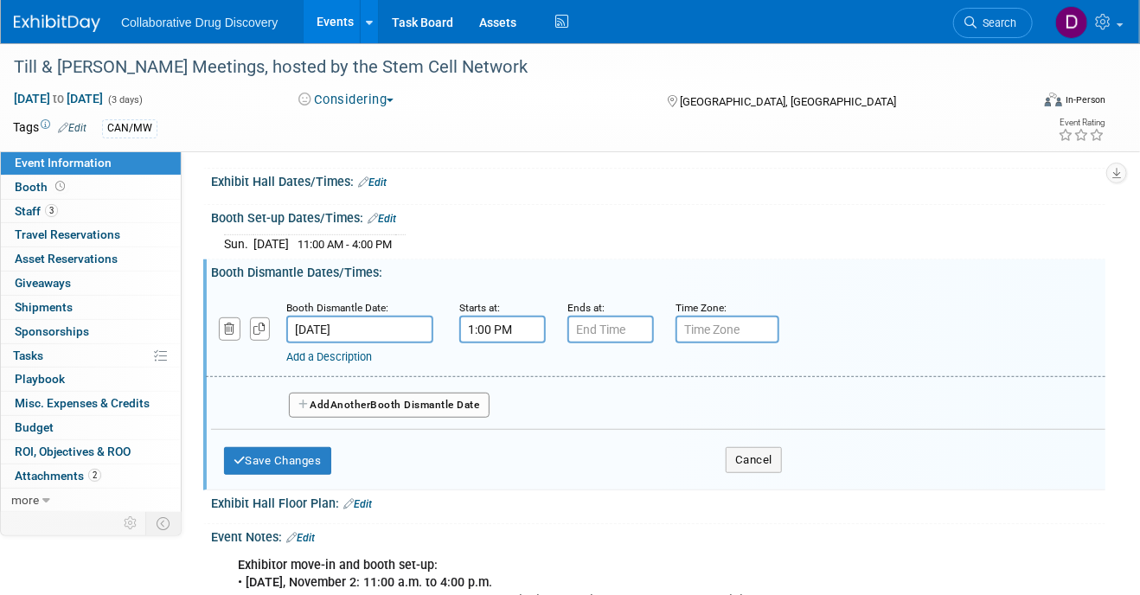
click at [599, 343] on div "Add a Description Description:" at bounding box center [618, 354] width 665 height 22
click at [599, 327] on input "7:00 PM" at bounding box center [611, 330] width 87 height 28
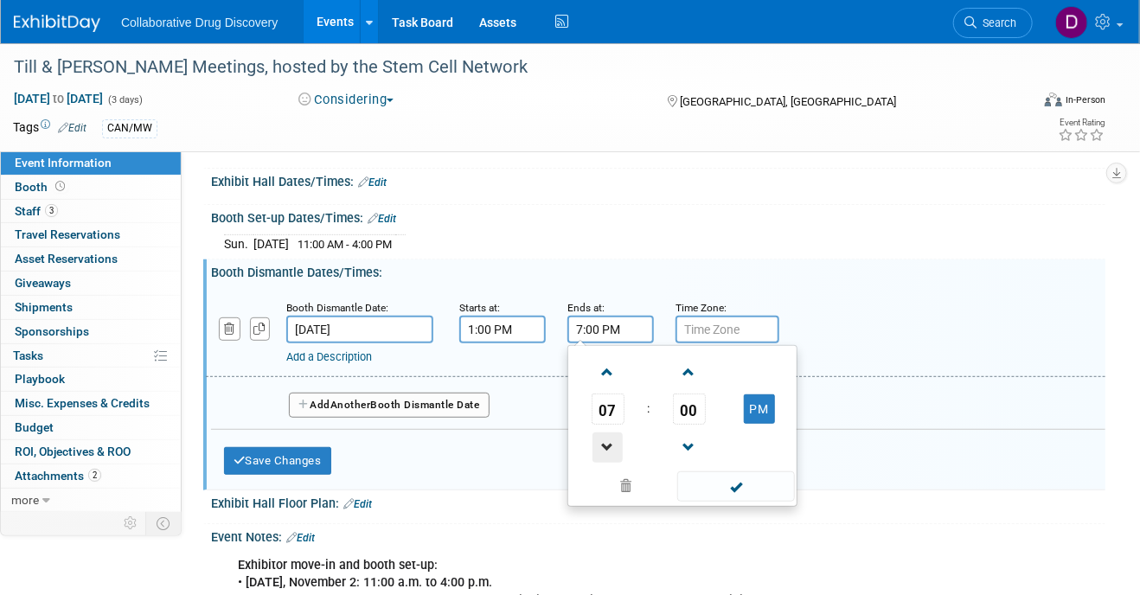
click at [612, 433] on span at bounding box center [608, 448] width 30 height 30
click at [612, 435] on span at bounding box center [608, 448] width 30 height 30
type input "5:00 PM"
click at [768, 486] on span at bounding box center [735, 487] width 117 height 30
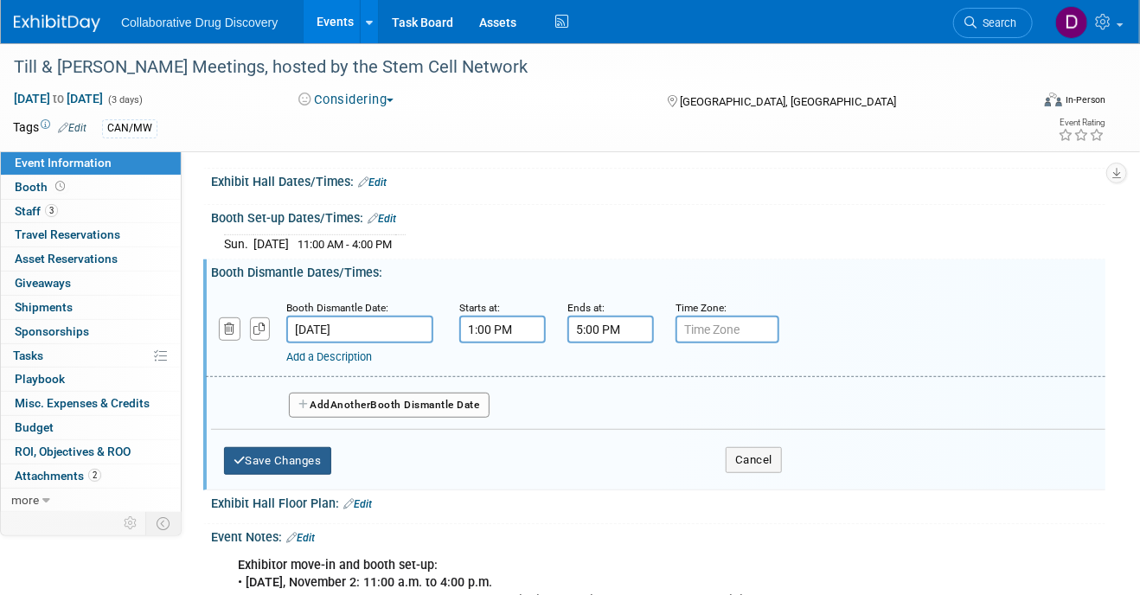
click at [284, 460] on button "Save Changes" at bounding box center [277, 461] width 107 height 28
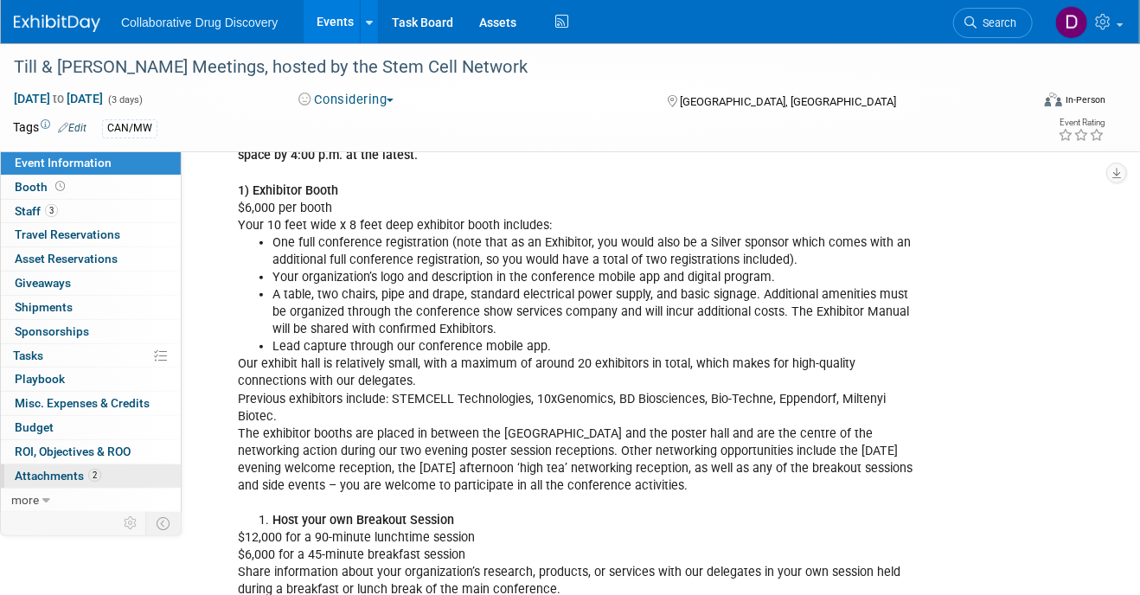
scroll to position [188, 0]
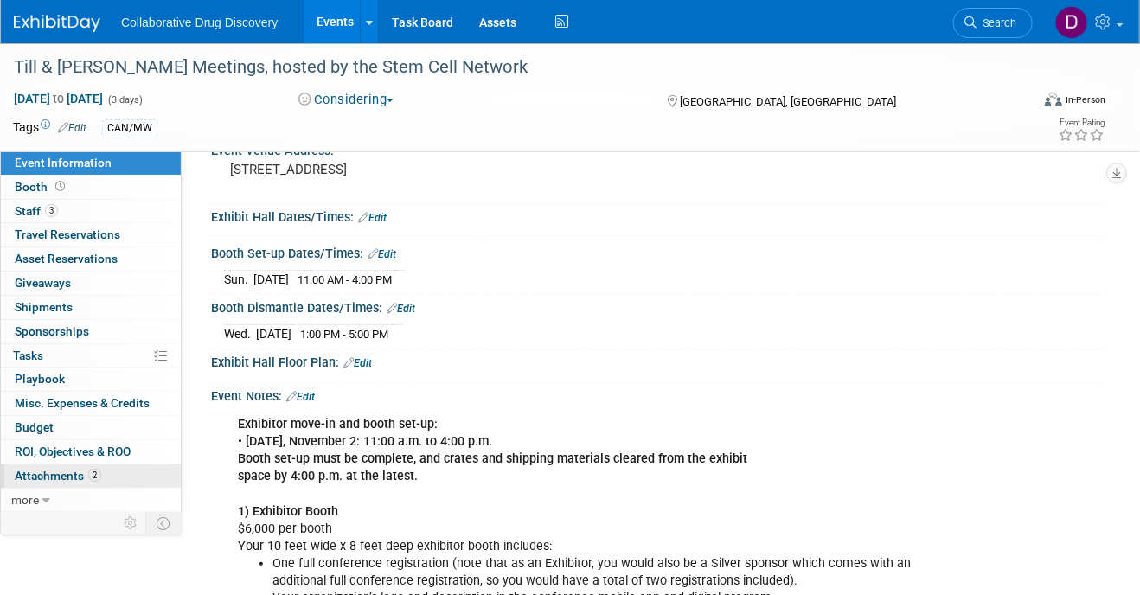
click at [33, 472] on span "Attachments 2" at bounding box center [58, 476] width 87 height 14
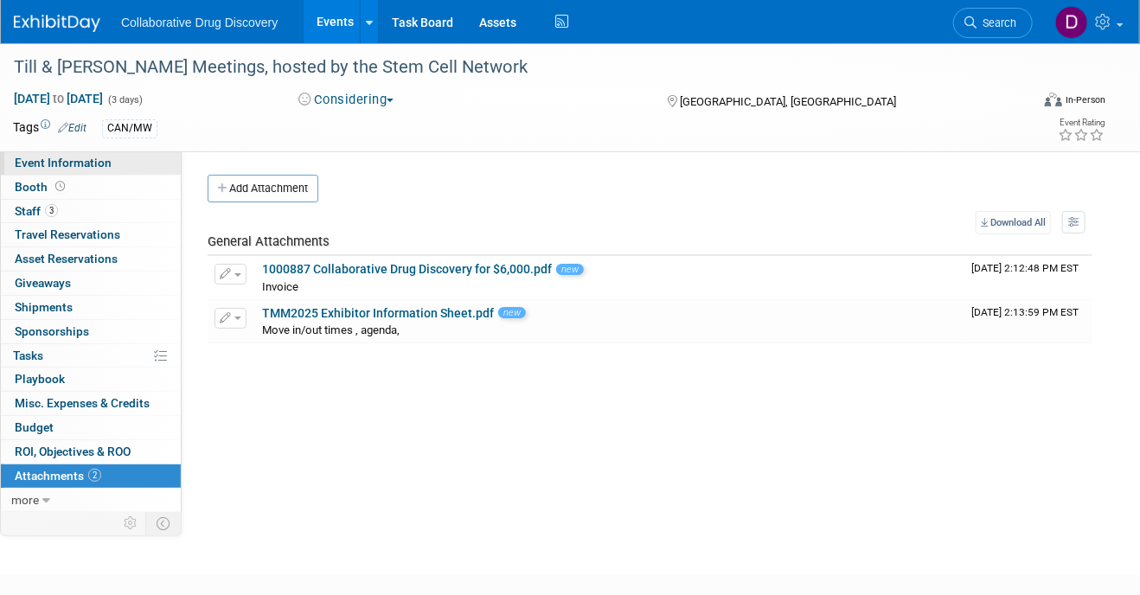
click at [99, 168] on span "Event Information" at bounding box center [63, 163] width 97 height 14
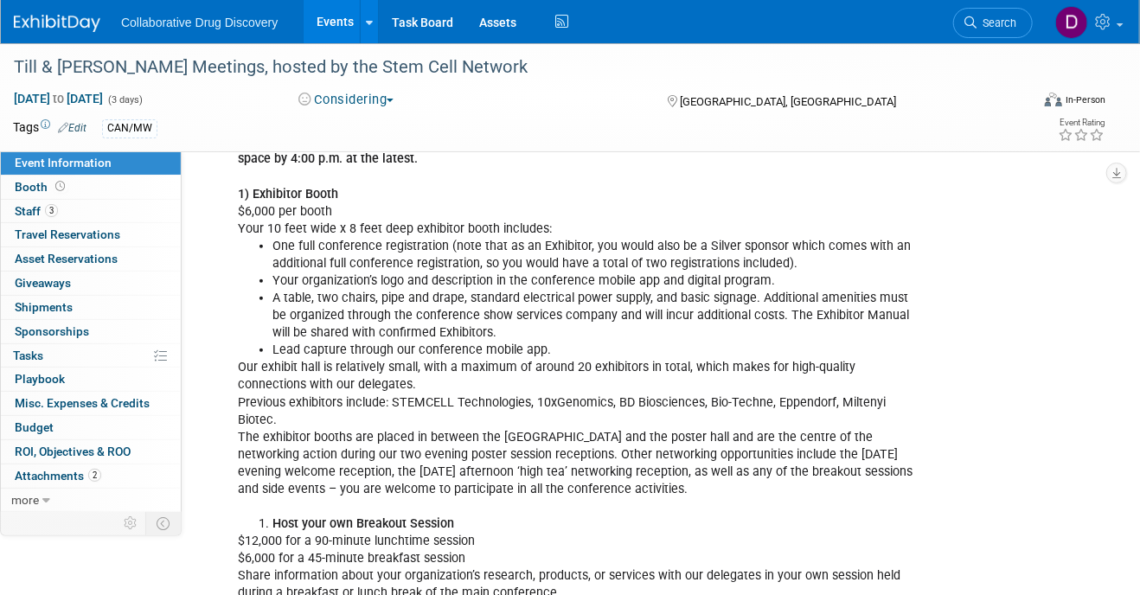
scroll to position [404, 0]
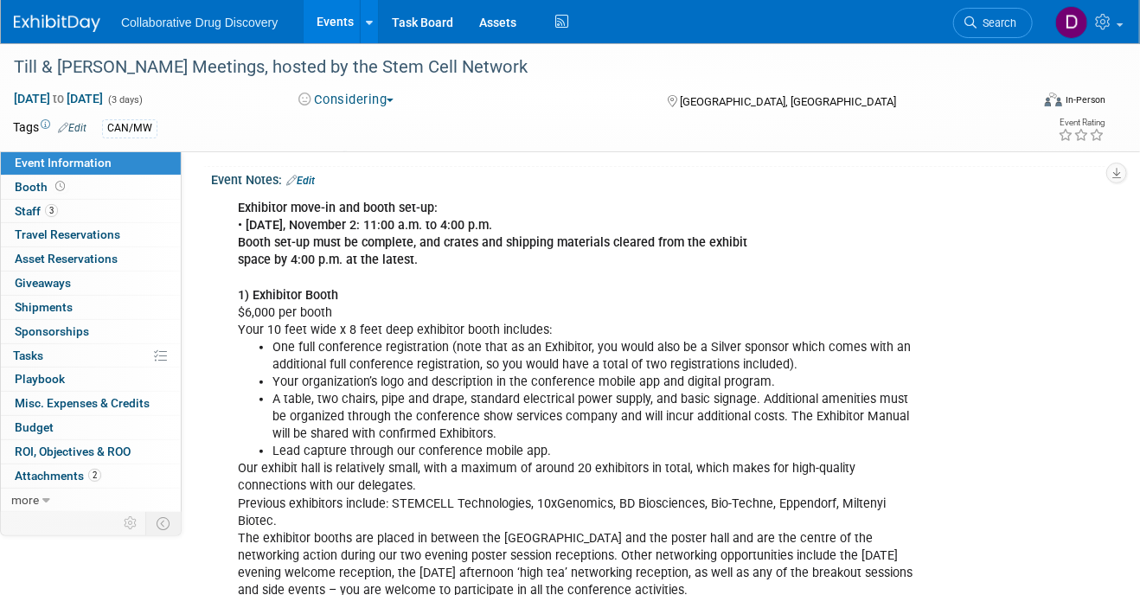
click at [311, 175] on link "Edit" at bounding box center [300, 181] width 29 height 12
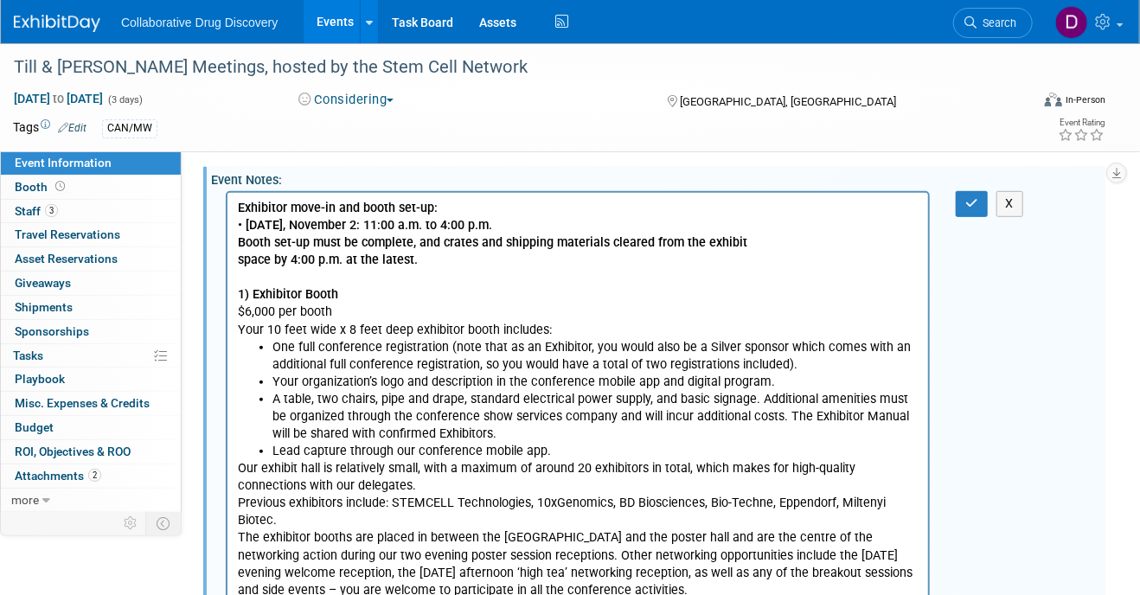
scroll to position [0, 0]
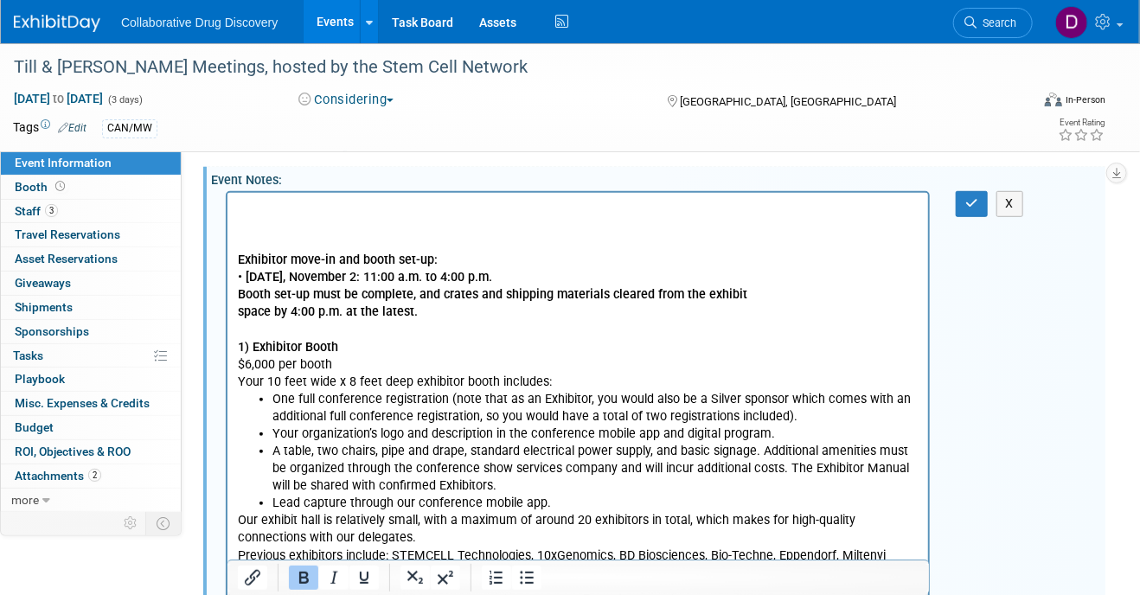
click at [270, 202] on p "Rich Text Area. Press ALT-0 for help." at bounding box center [577, 208] width 681 height 17
drag, startPoint x: 970, startPoint y: 196, endPoint x: 362, endPoint y: 4, distance: 637.6
click at [970, 197] on icon "button" at bounding box center [972, 203] width 13 height 12
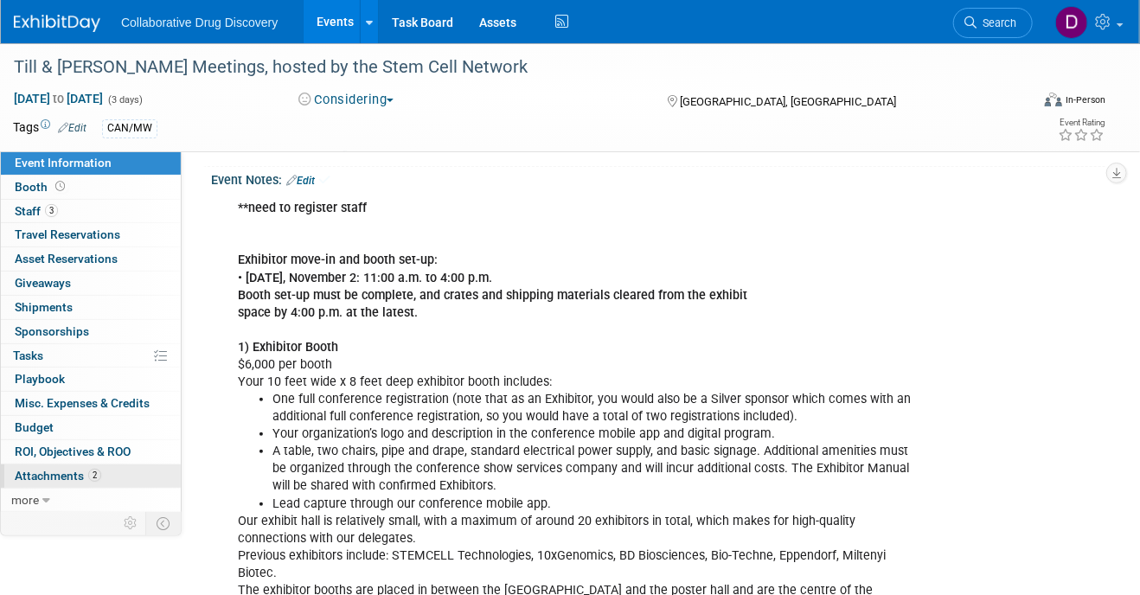
click at [88, 475] on span "2" at bounding box center [94, 475] width 13 height 13
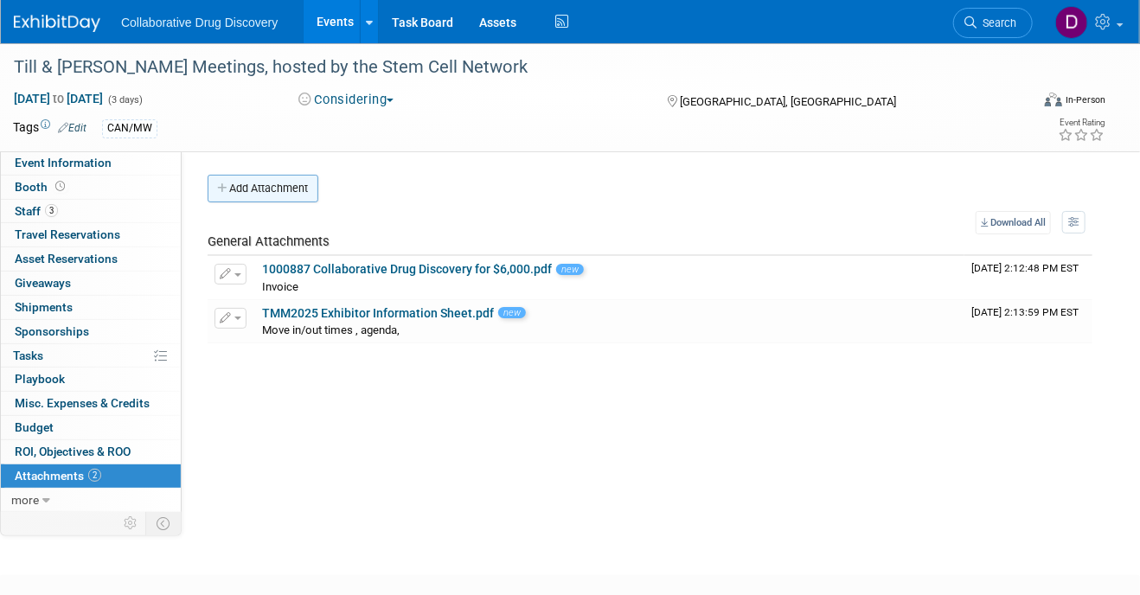
click at [241, 194] on button "Add Attachment" at bounding box center [263, 189] width 111 height 28
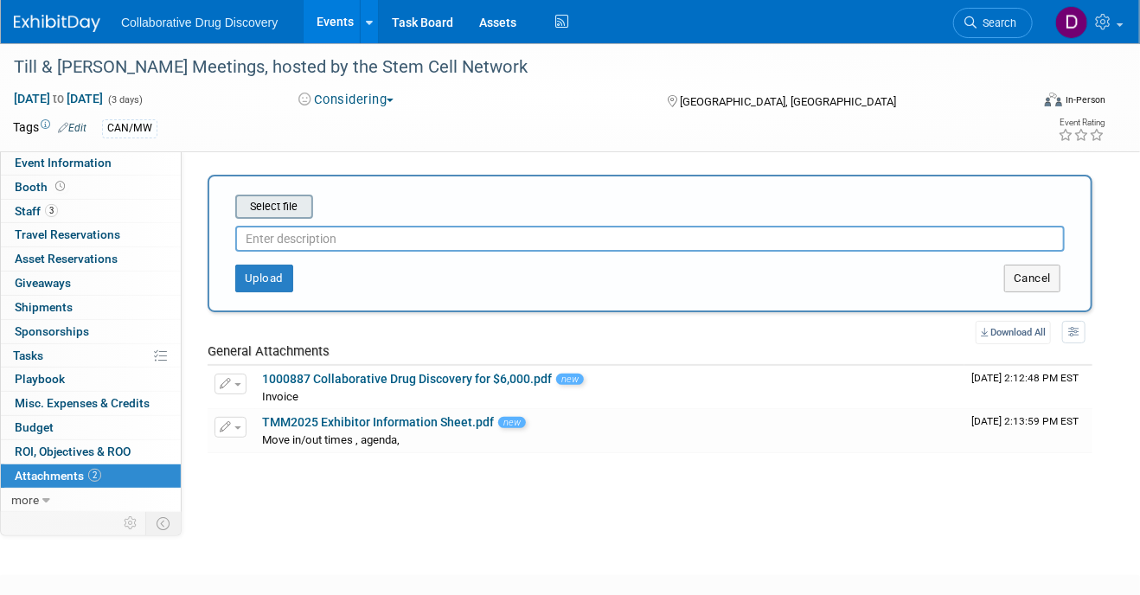
click at [300, 210] on input "file" at bounding box center [209, 206] width 206 height 21
click at [337, 247] on input "text" at bounding box center [650, 239] width 830 height 26
click at [263, 213] on input "file" at bounding box center [209, 206] width 206 height 21
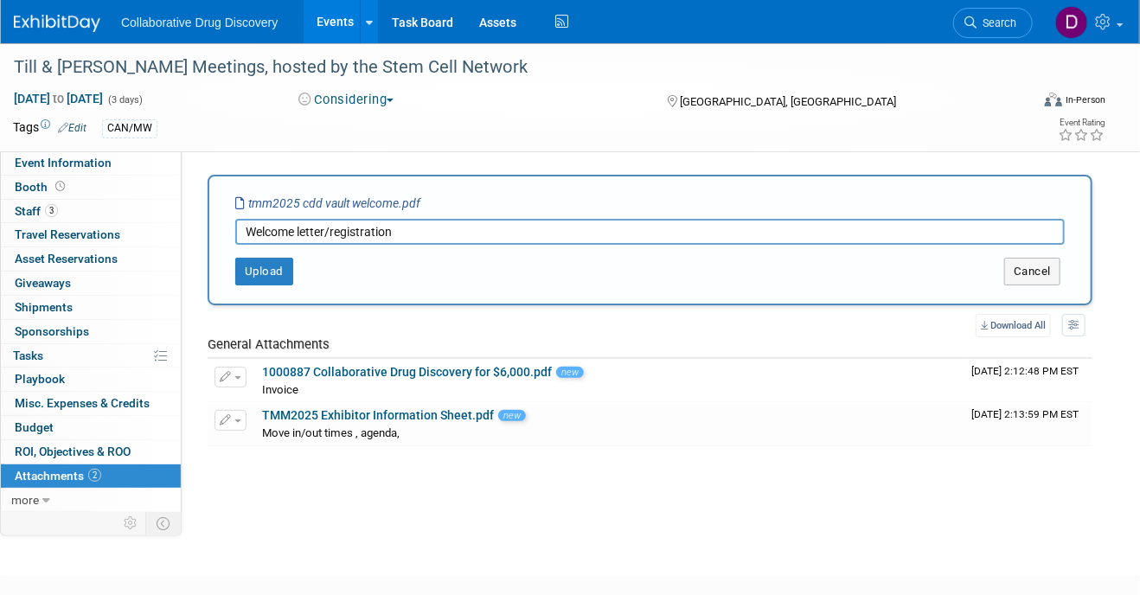
click at [430, 231] on input "Welcome letter/registration" at bounding box center [650, 232] width 830 height 26
type input "Welcome letter/registration details"
click at [248, 273] on button "Upload" at bounding box center [264, 272] width 58 height 28
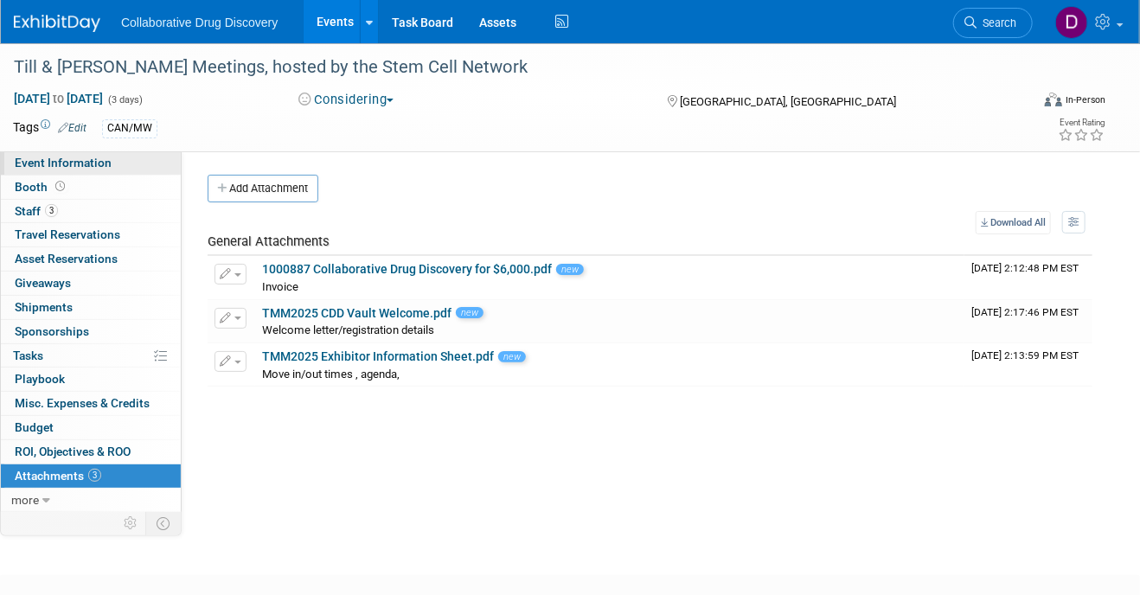
click at [75, 161] on span "Event Information" at bounding box center [63, 163] width 97 height 14
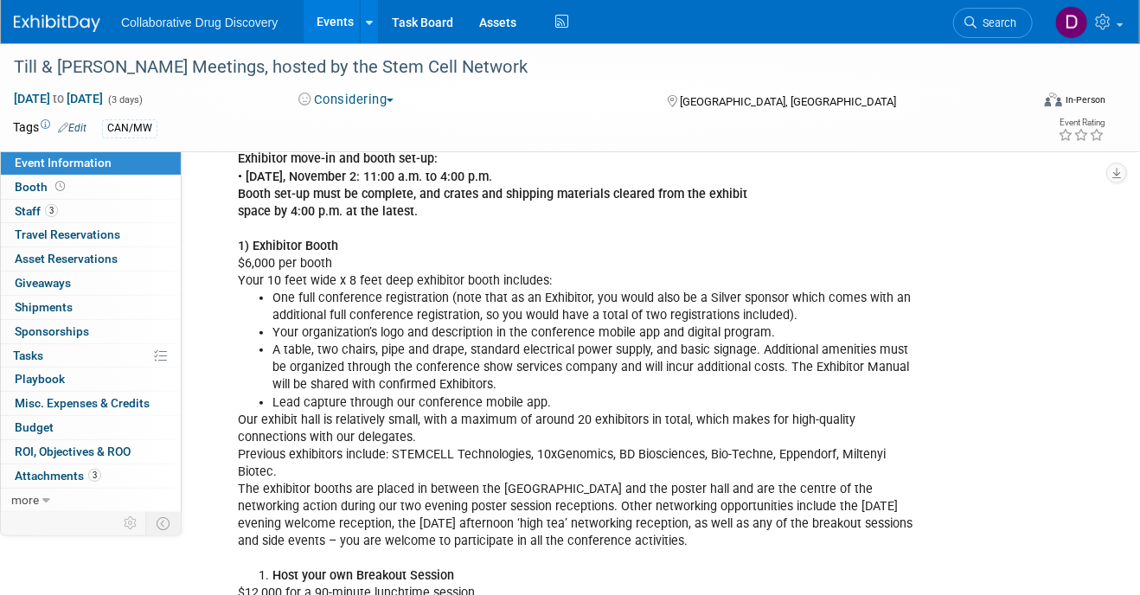
scroll to position [378, 0]
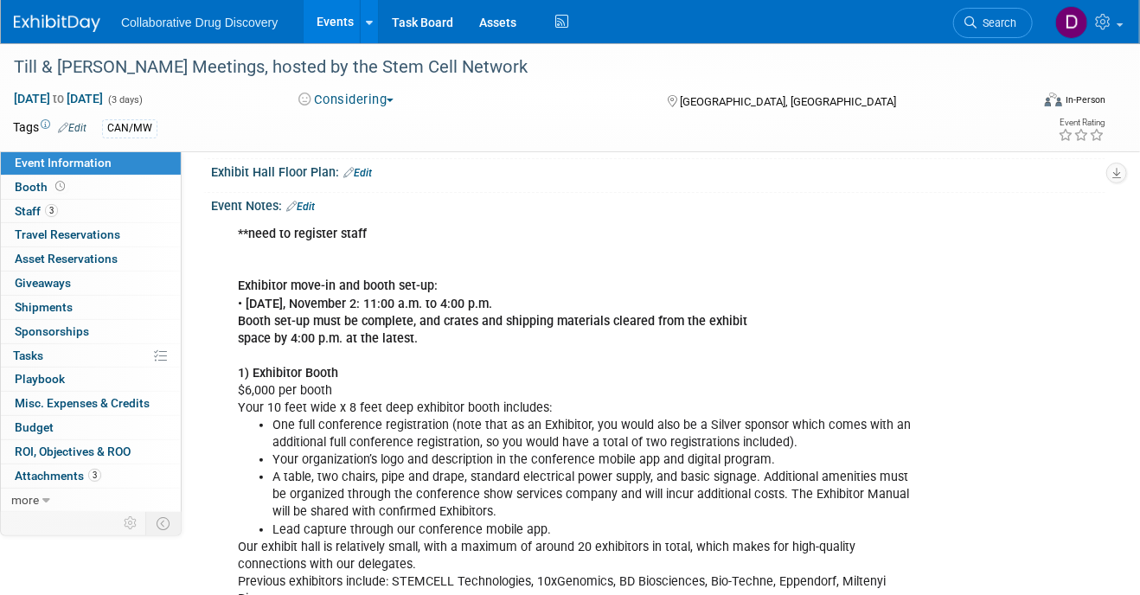
click at [311, 202] on link "Edit" at bounding box center [300, 207] width 29 height 12
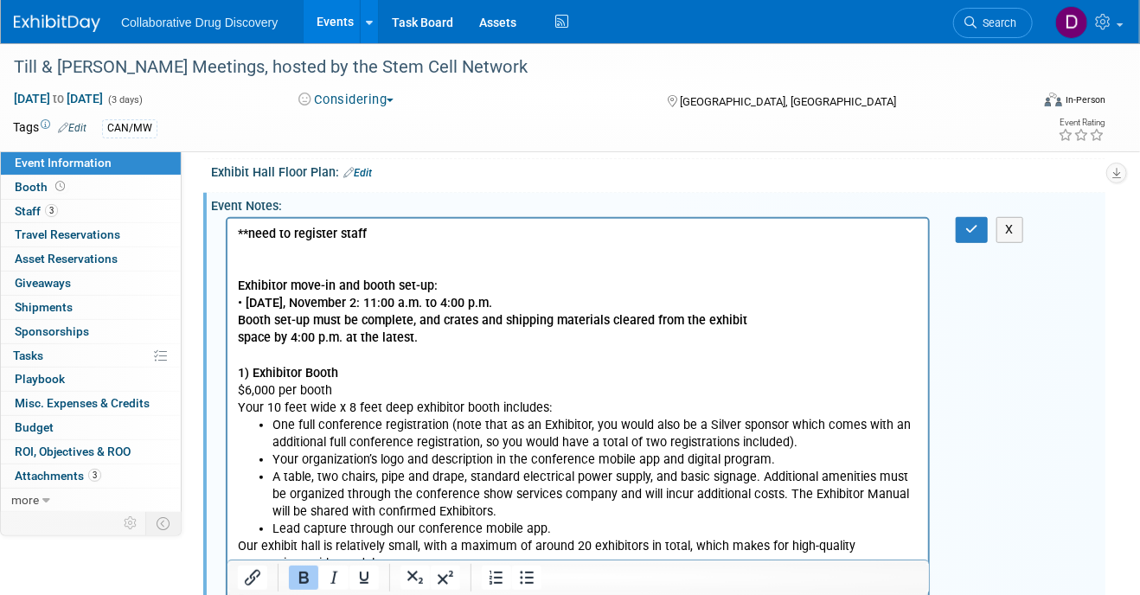
scroll to position [0, 0]
click at [369, 228] on p "**need to register staff Exhibitor move-in and booth set-up: • [DATE], November…" at bounding box center [577, 321] width 681 height 191
click at [973, 223] on icon "button" at bounding box center [972, 229] width 13 height 12
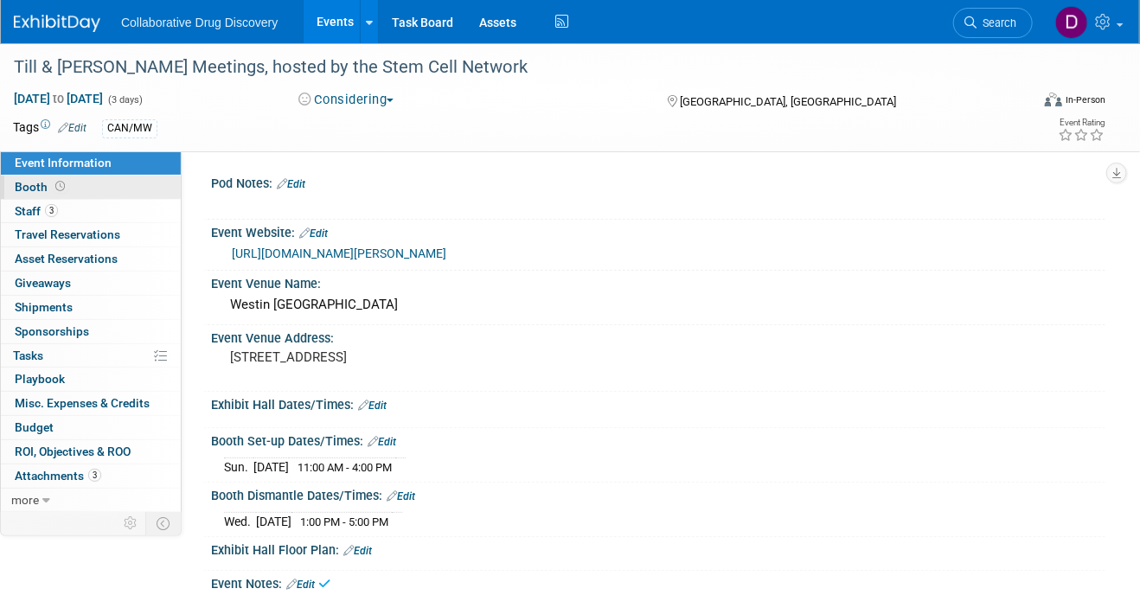
click at [32, 192] on span "Booth" at bounding box center [42, 187] width 54 height 14
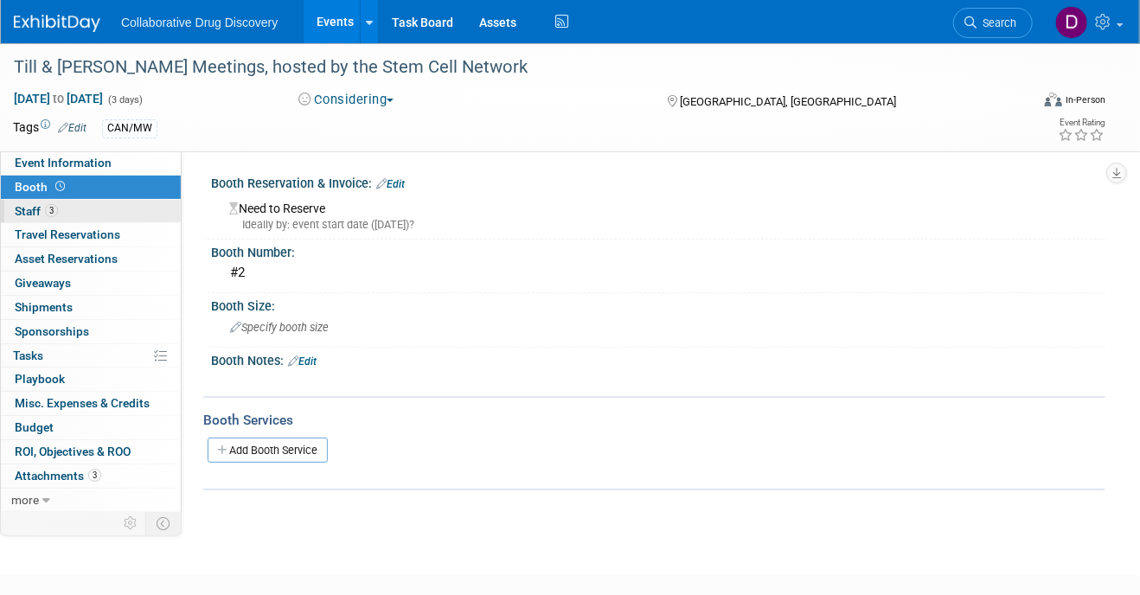
click at [46, 212] on span "3" at bounding box center [51, 210] width 13 height 13
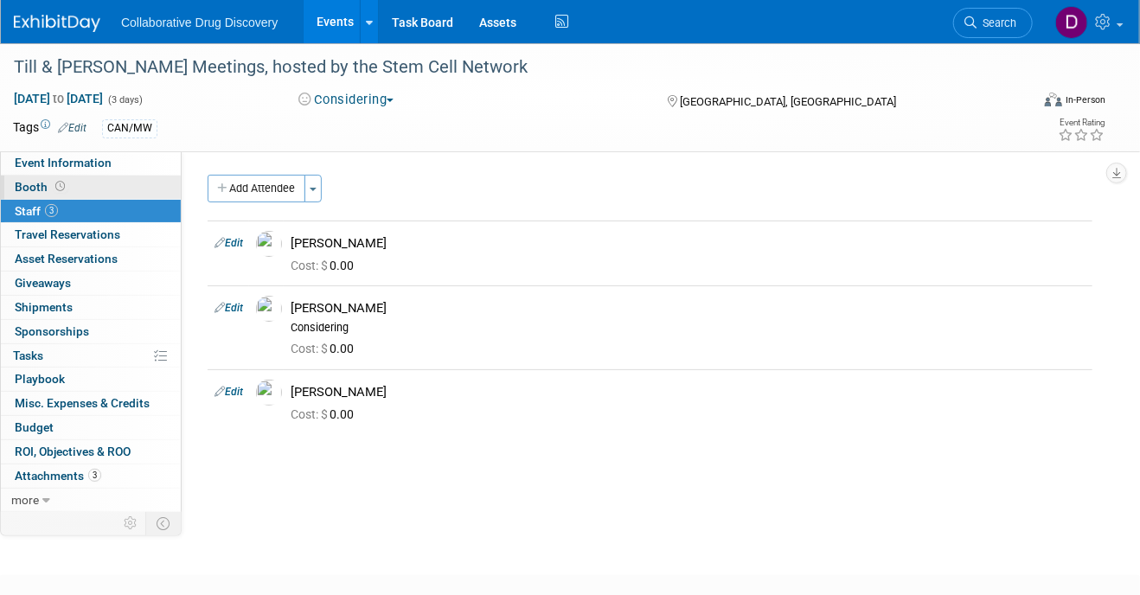
click at [66, 181] on span "Booth" at bounding box center [42, 187] width 54 height 14
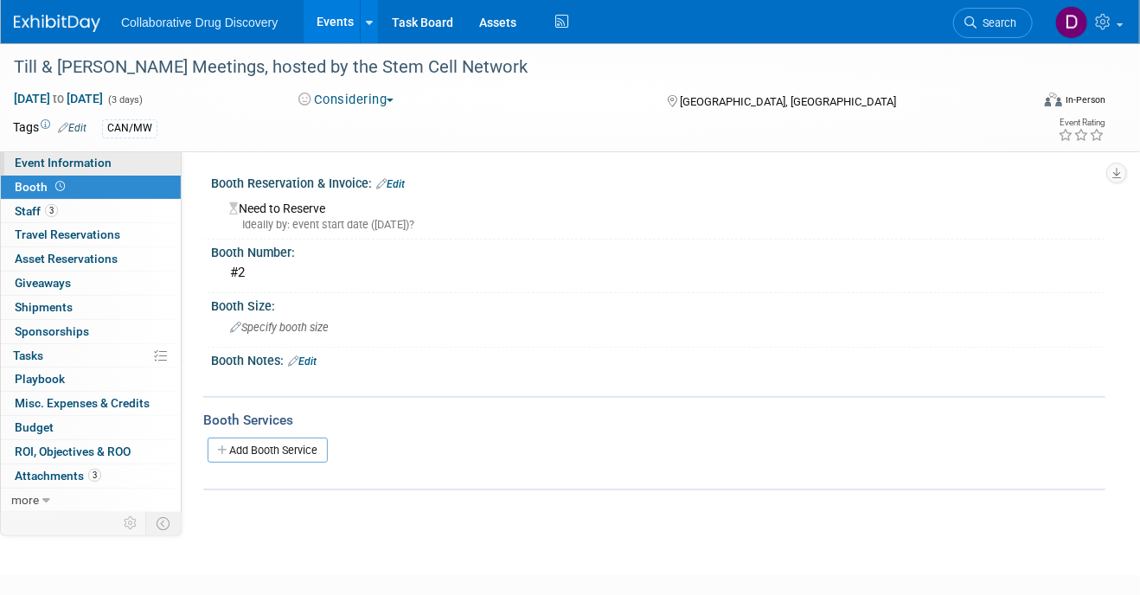
click at [82, 165] on span "Event Information" at bounding box center [63, 163] width 97 height 14
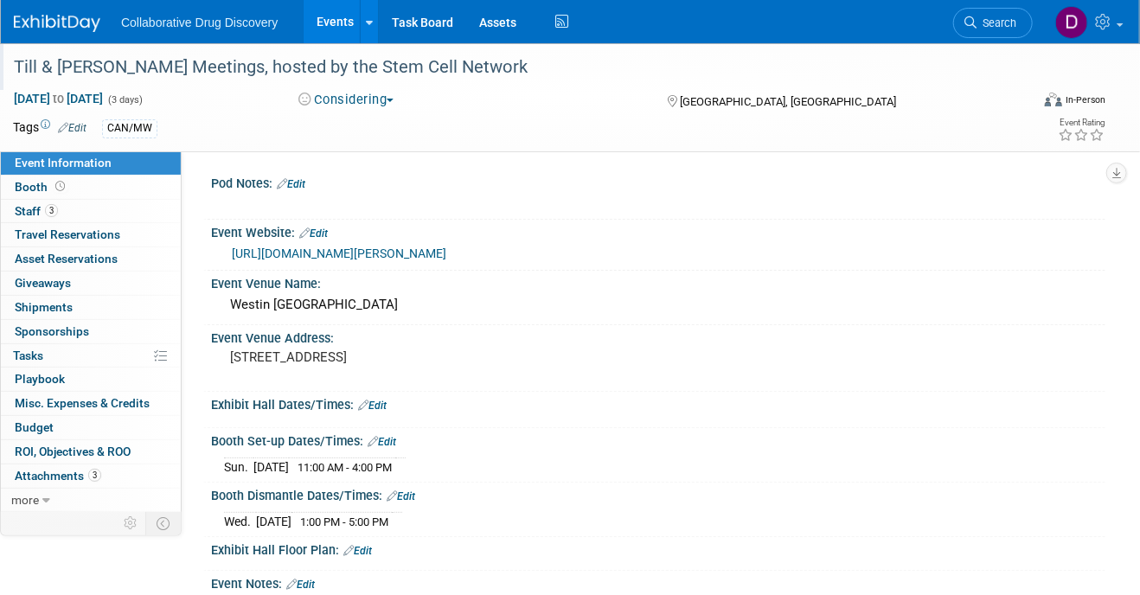
click at [186, 58] on div "Till & [PERSON_NAME] Meetings, hosted by the Stem Cell Network" at bounding box center [510, 67] width 1004 height 31
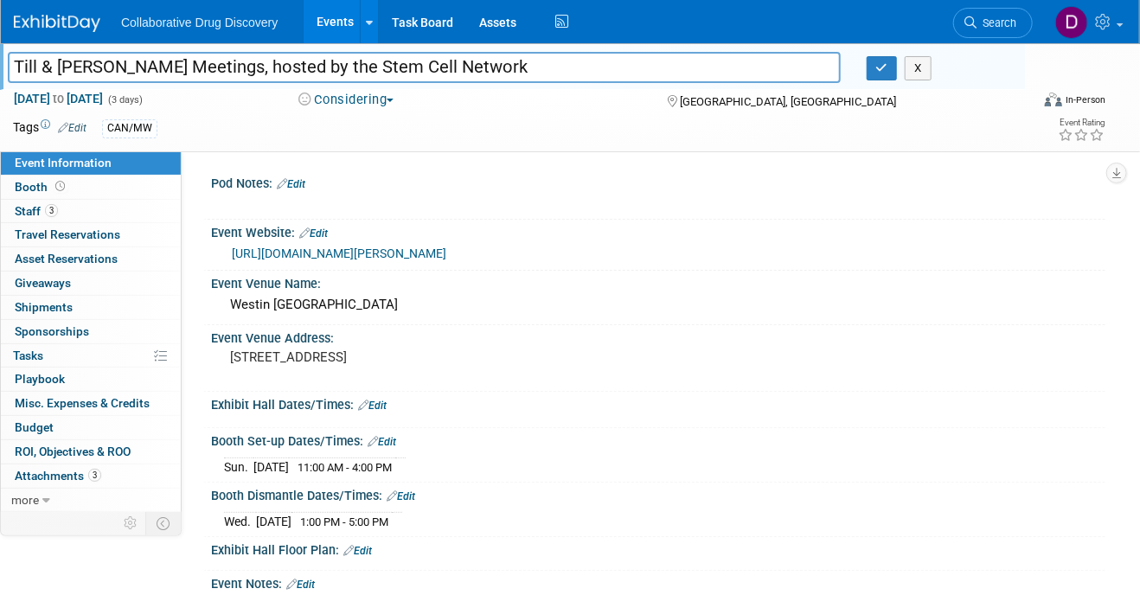
click at [186, 58] on input "Till & [PERSON_NAME] Meetings, hosted by the Stem Cell Network" at bounding box center [424, 67] width 833 height 30
